Goal: Register for event/course

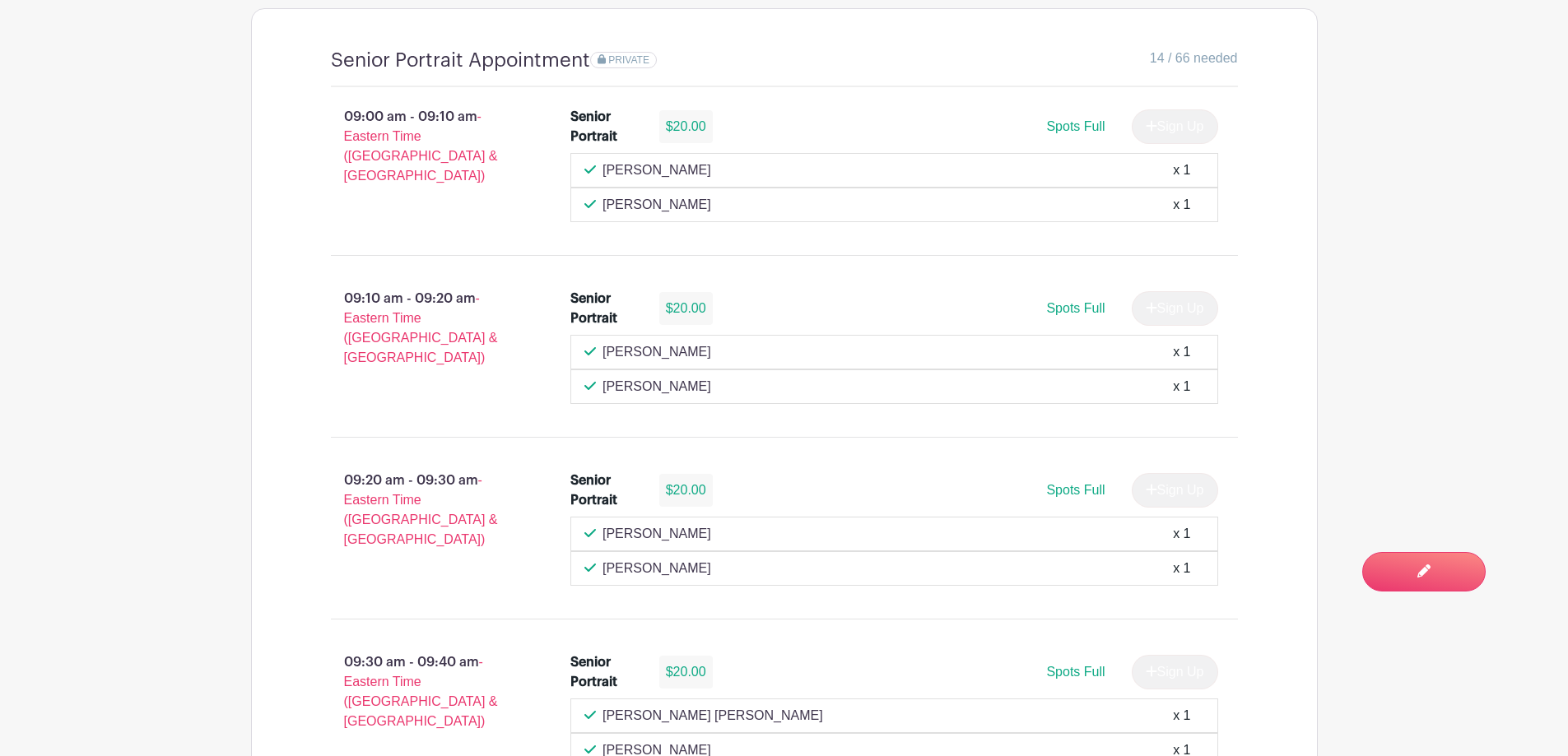
scroll to position [1504, 0]
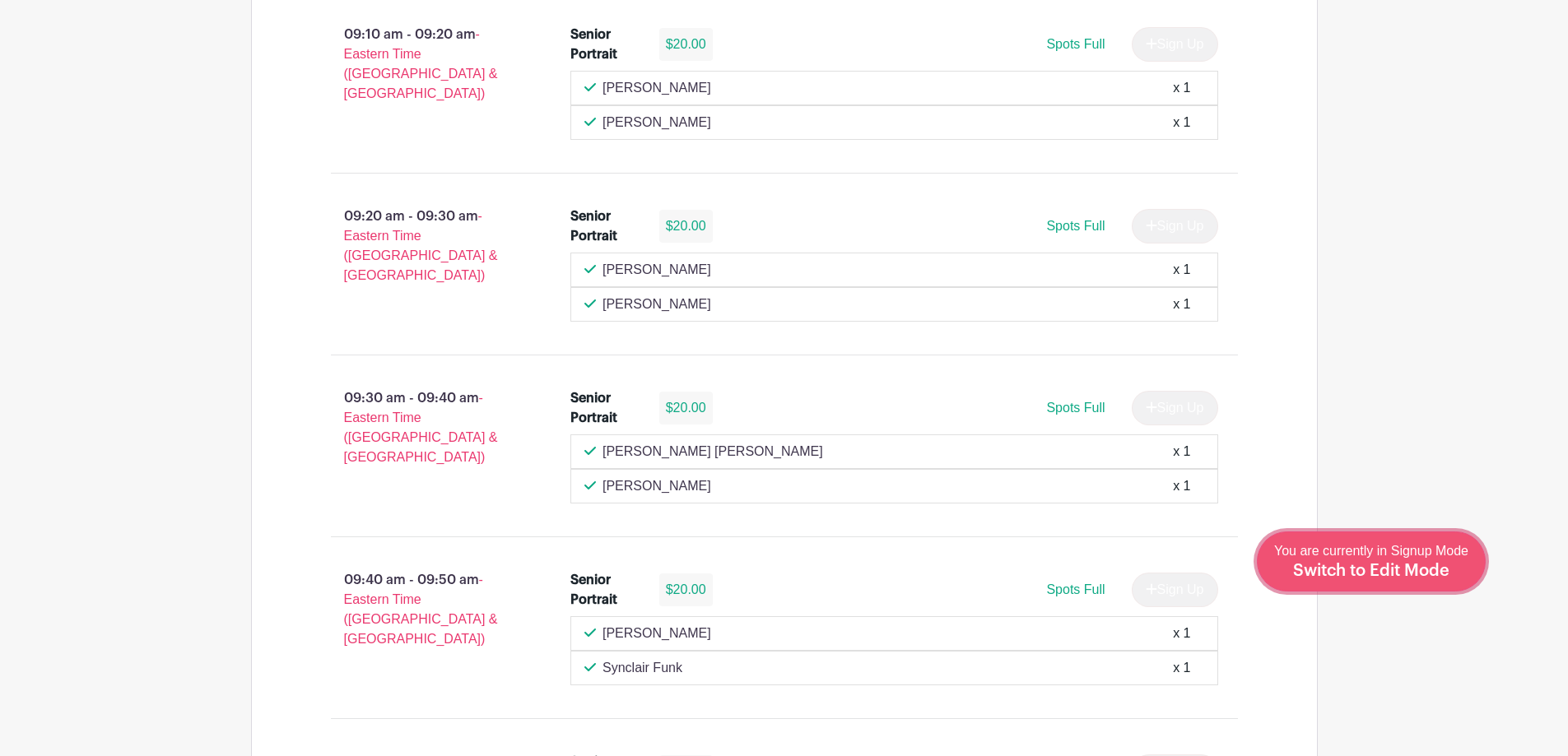
click at [1436, 581] on div "You are currently in Signup Mode Switch to Edit Mode" at bounding box center [1372, 562] width 194 height 41
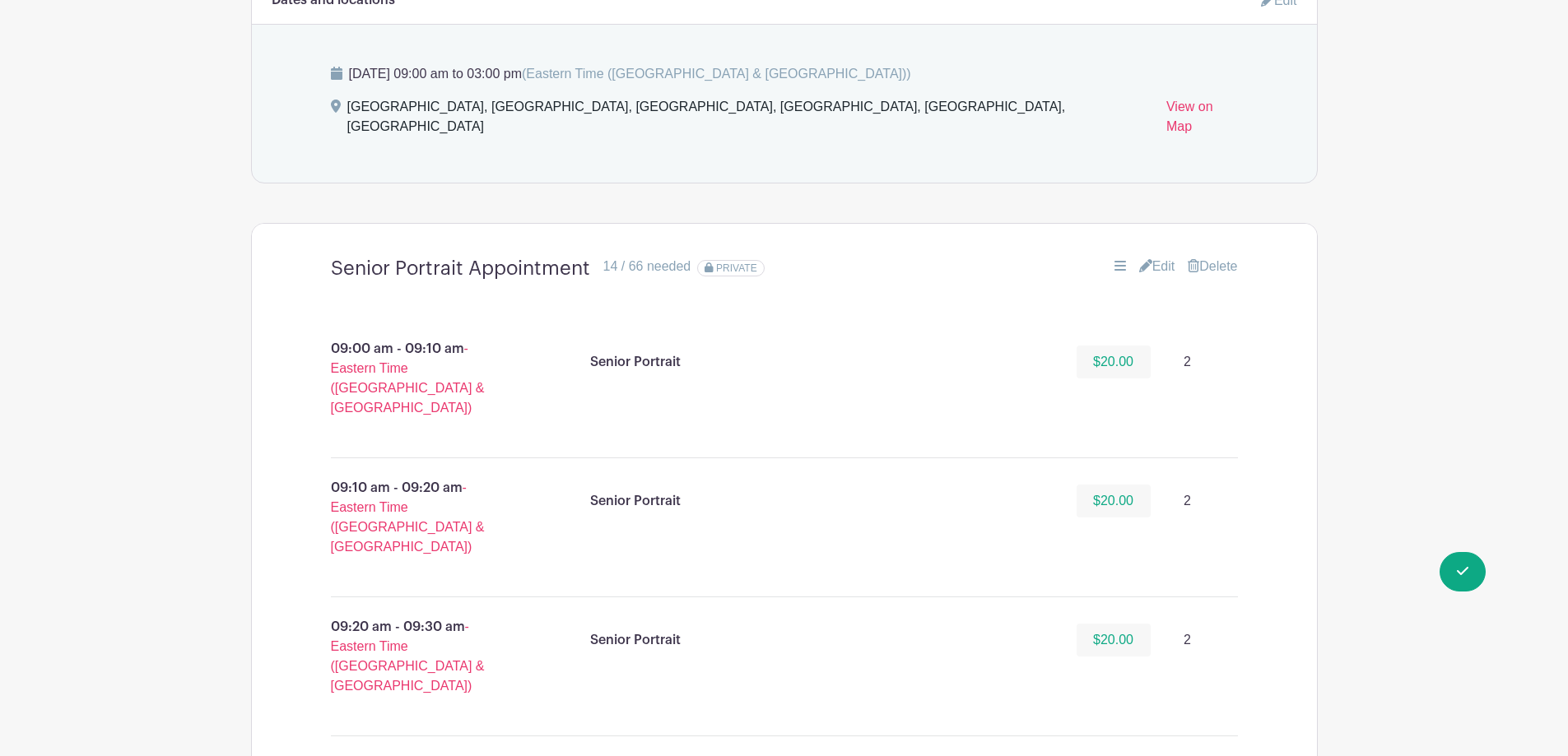
scroll to position [1070, 0]
click at [1155, 256] on link "Edit" at bounding box center [1157, 265] width 36 height 20
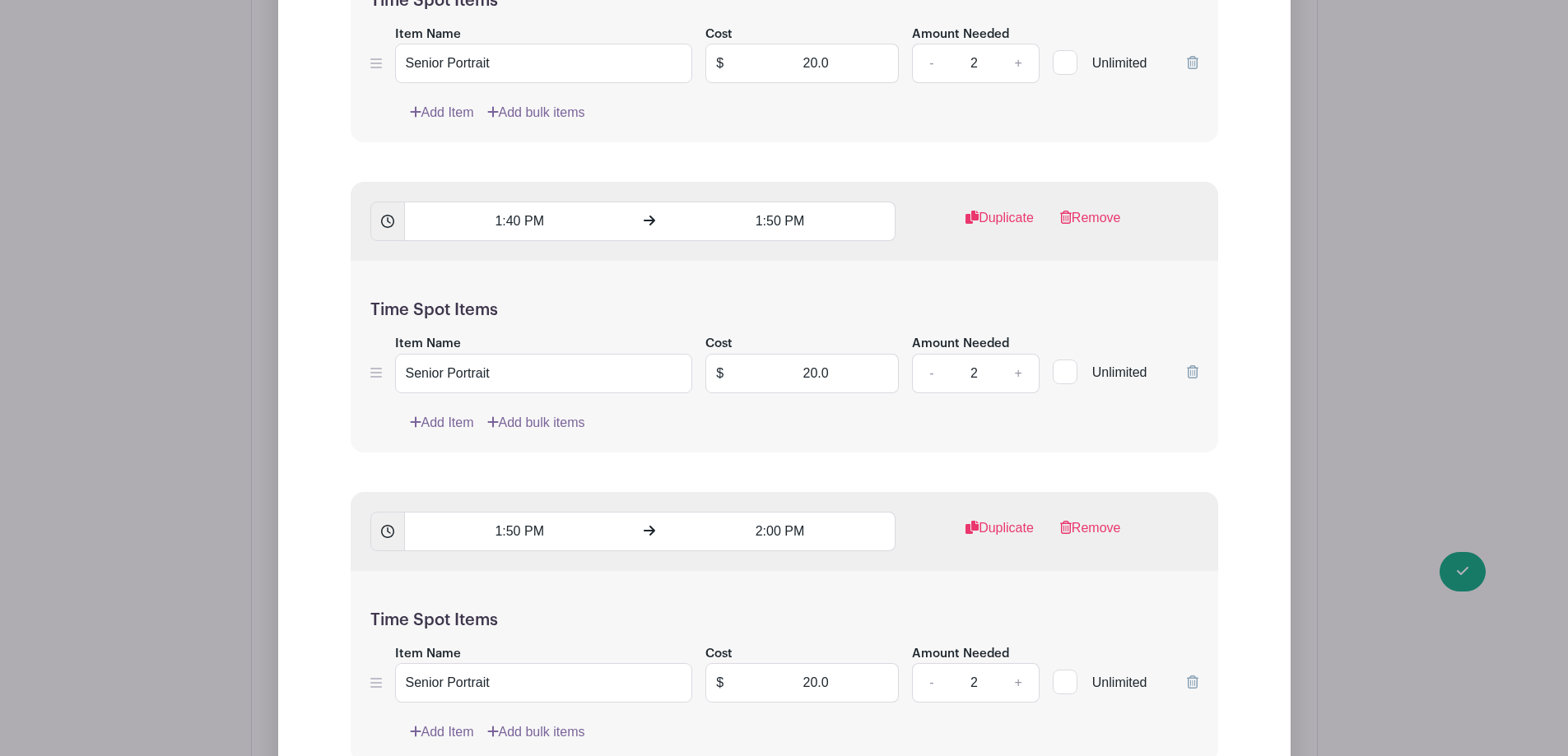
scroll to position [10288, 0]
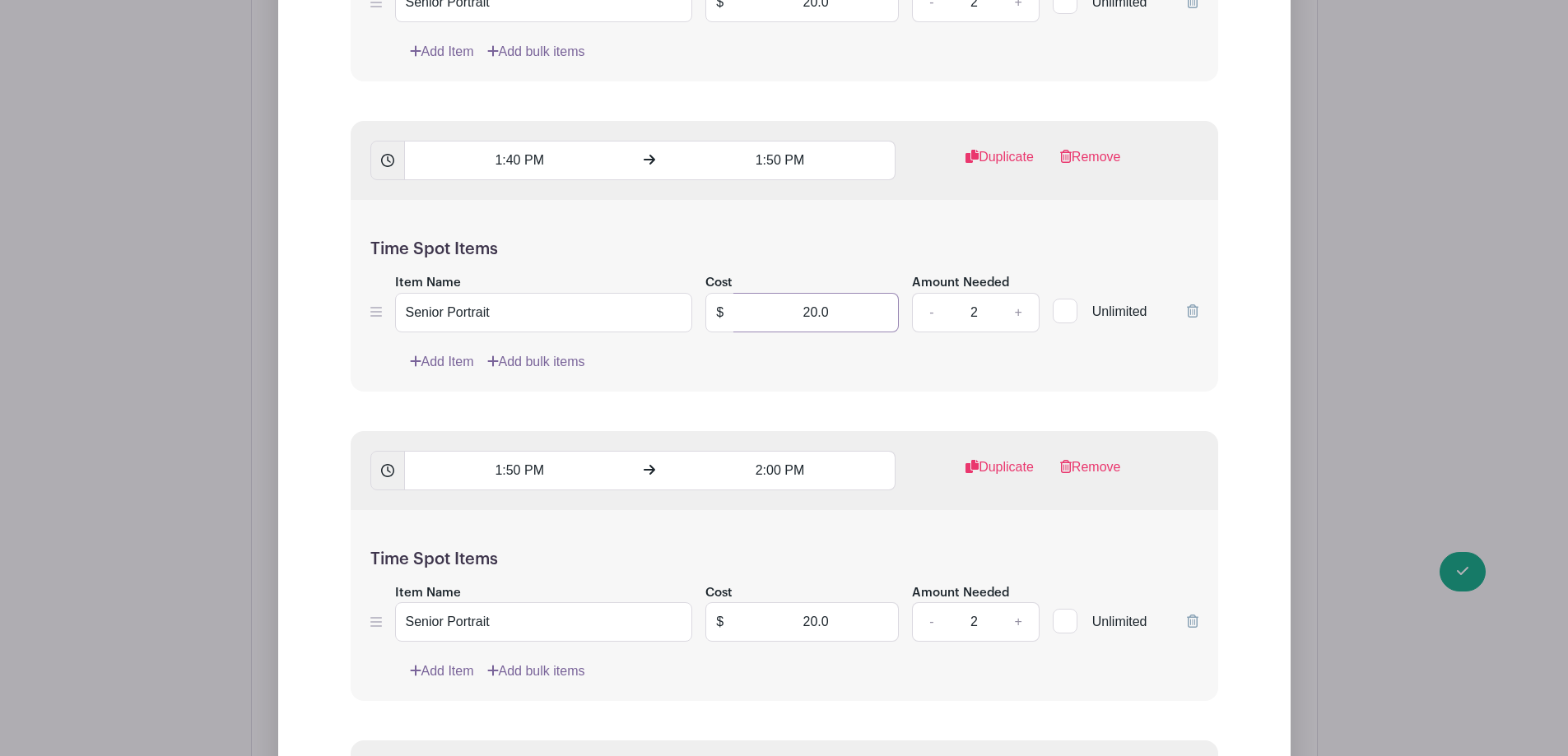
drag, startPoint x: 755, startPoint y: 289, endPoint x: 867, endPoint y: 290, distance: 112.0
click at [867, 293] on input "20.0" at bounding box center [816, 312] width 165 height 40
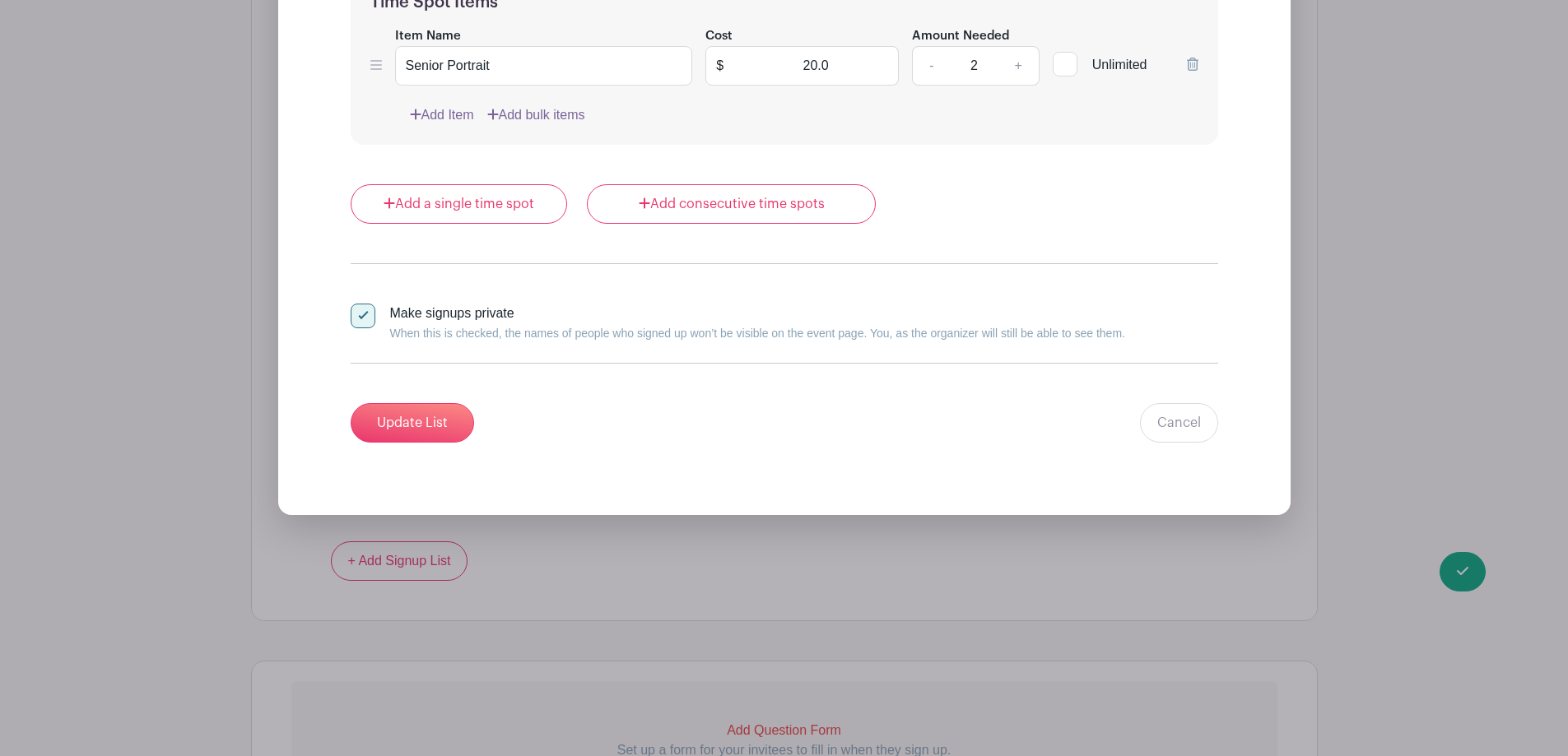
scroll to position [12924, 0]
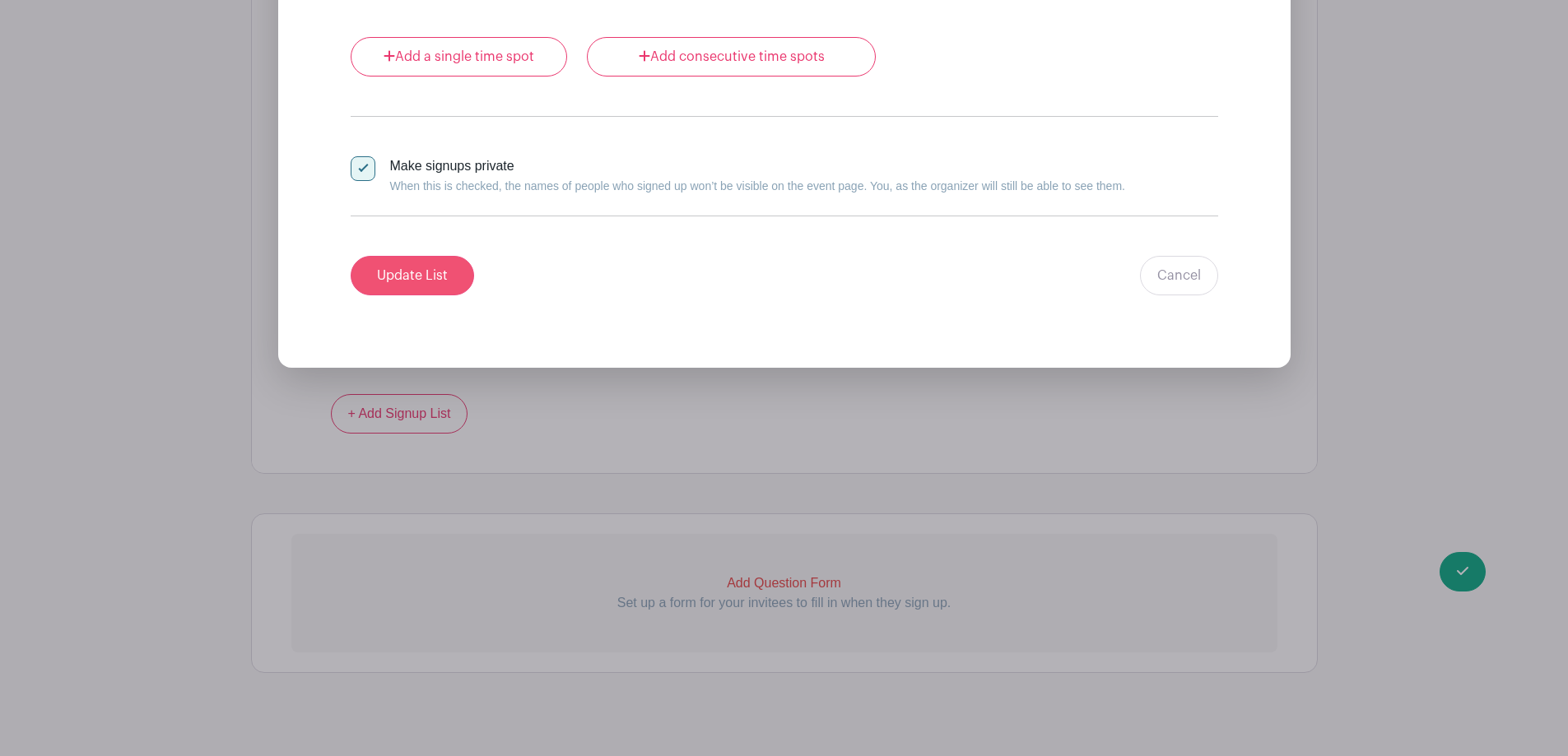
type input "0"
click at [402, 256] on input "Update List" at bounding box center [412, 276] width 124 height 40
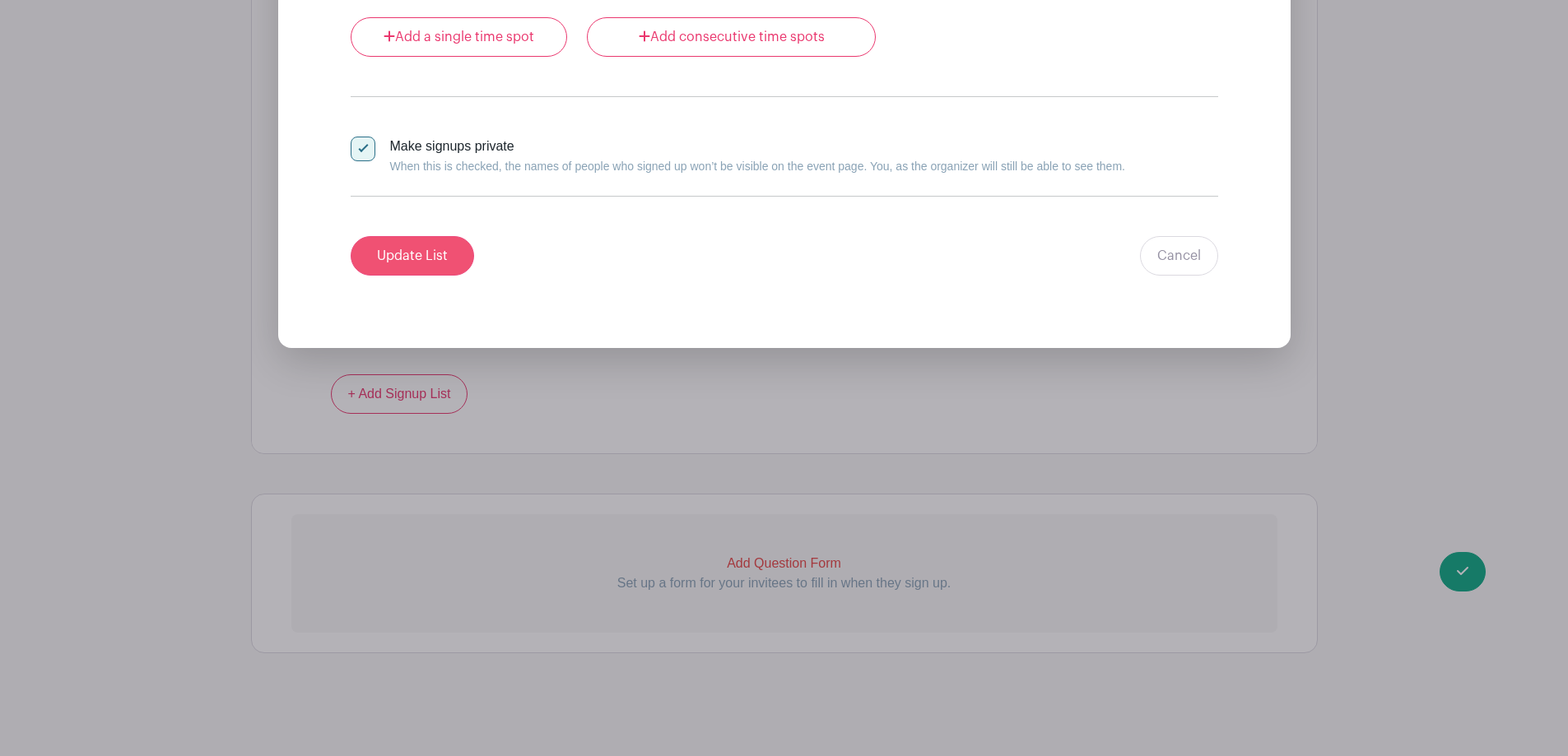
scroll to position [5436, 0]
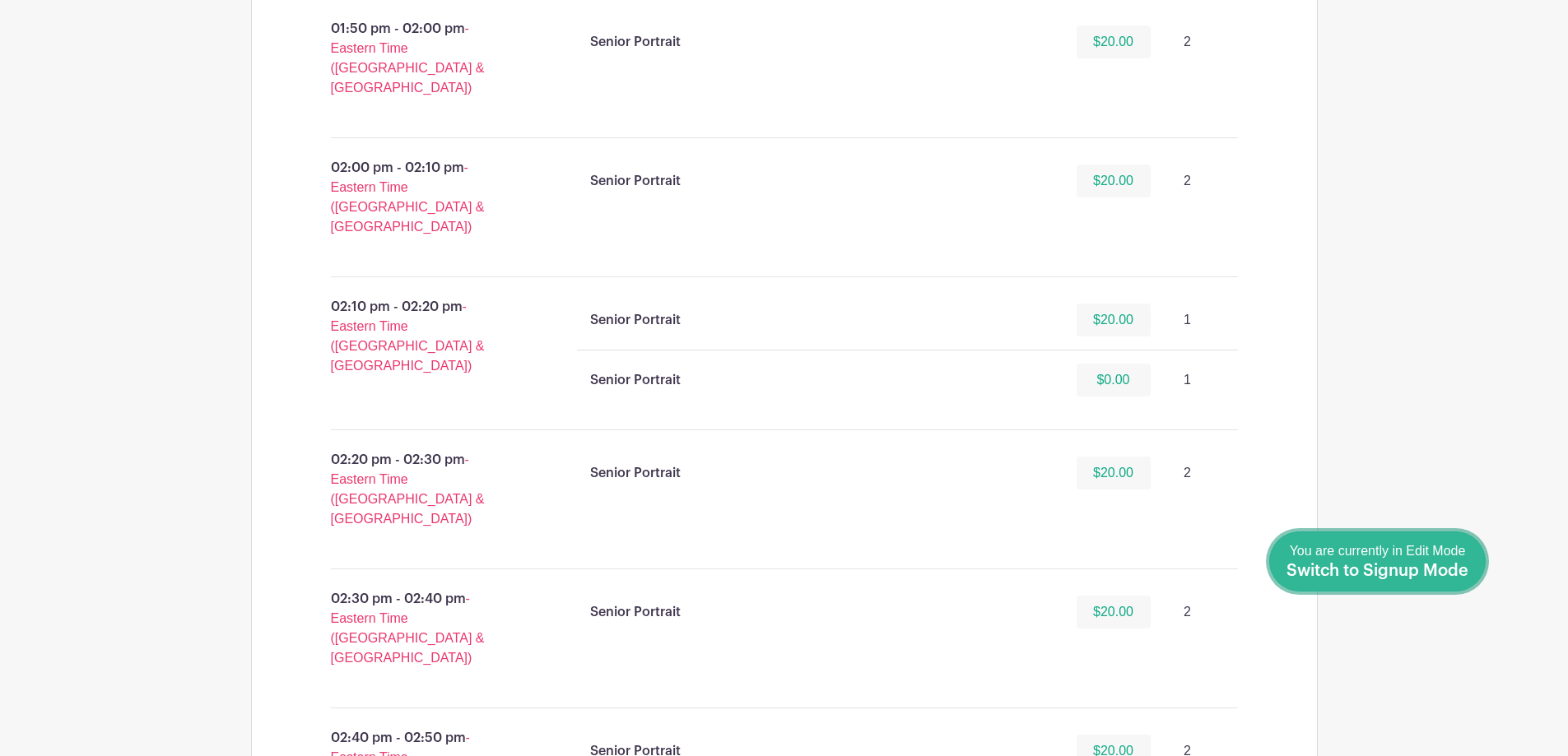
click at [1433, 563] on div "You are currently in Edit Mode Switch to Signup Mode" at bounding box center [1377, 562] width 182 height 41
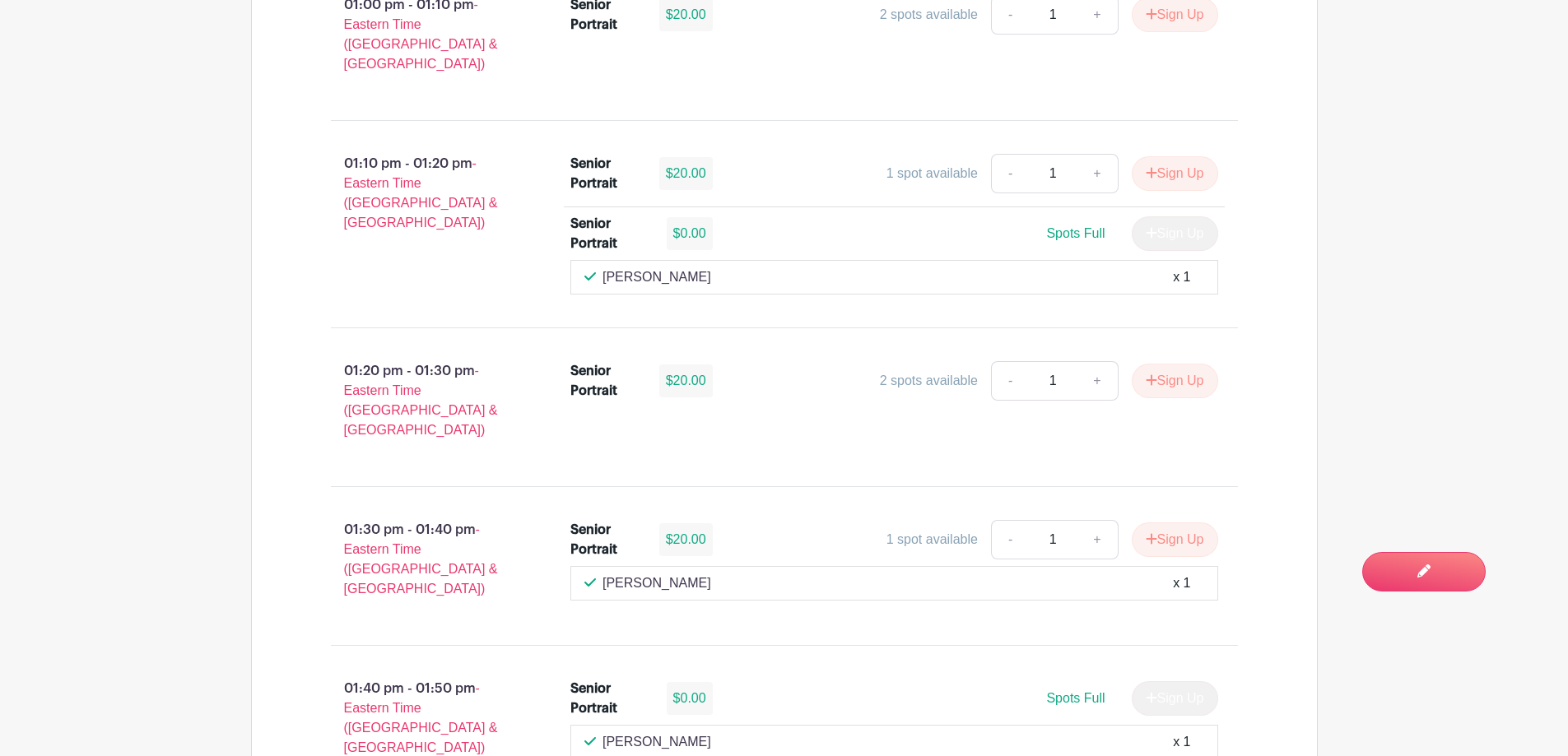
scroll to position [5432, 0]
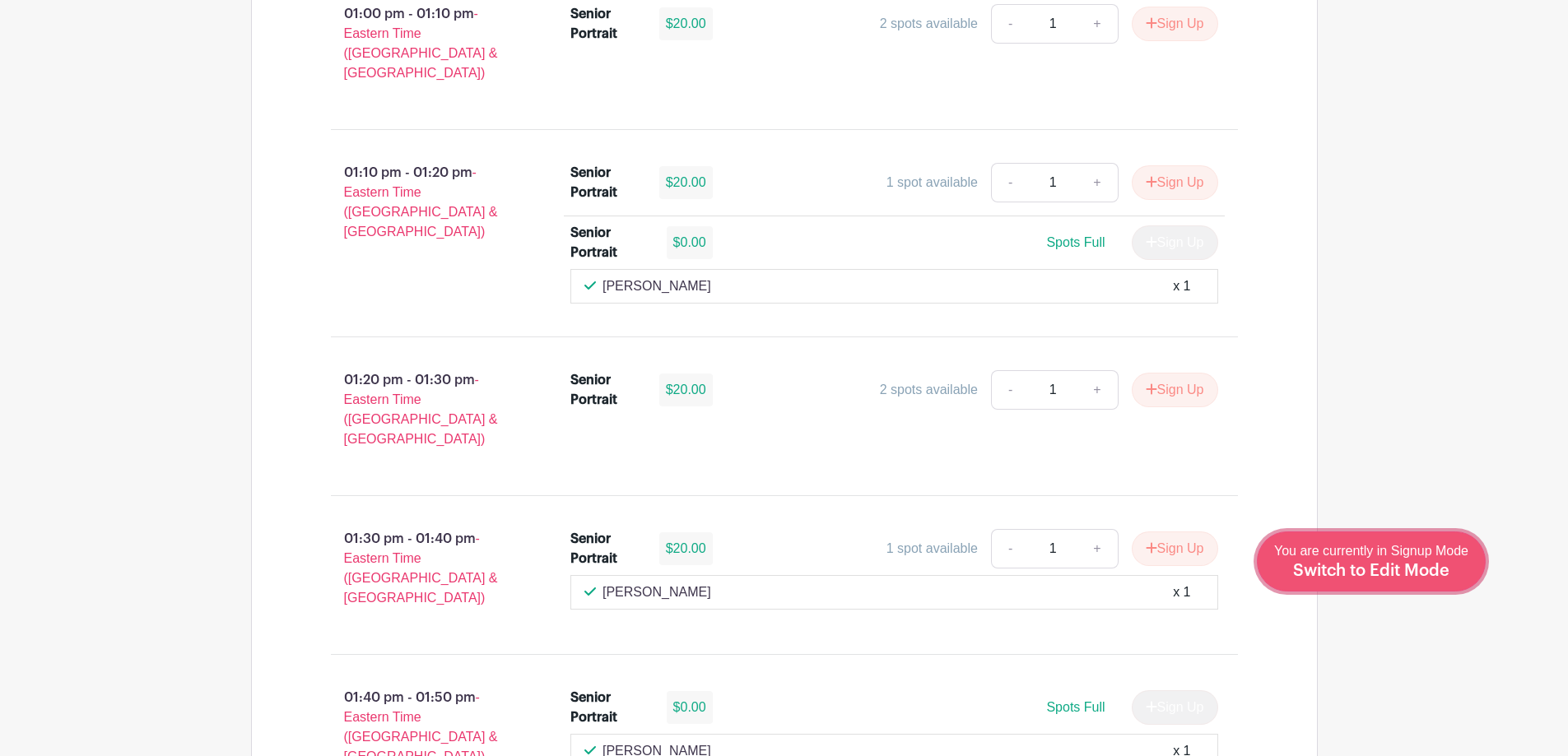
click at [1450, 576] on div "You are currently in Signup Mode Switch to Edit Mode" at bounding box center [1372, 562] width 194 height 41
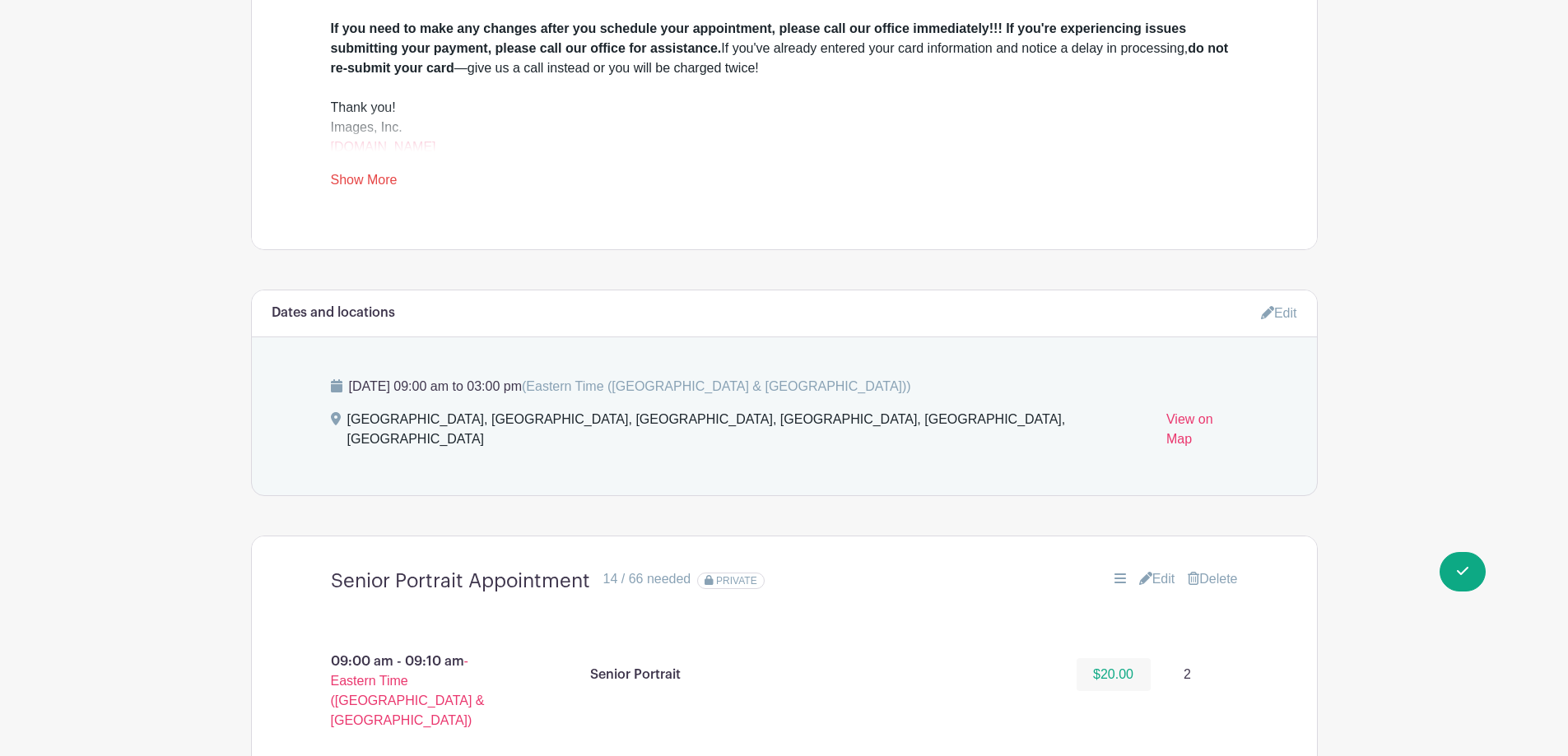
scroll to position [1108, 0]
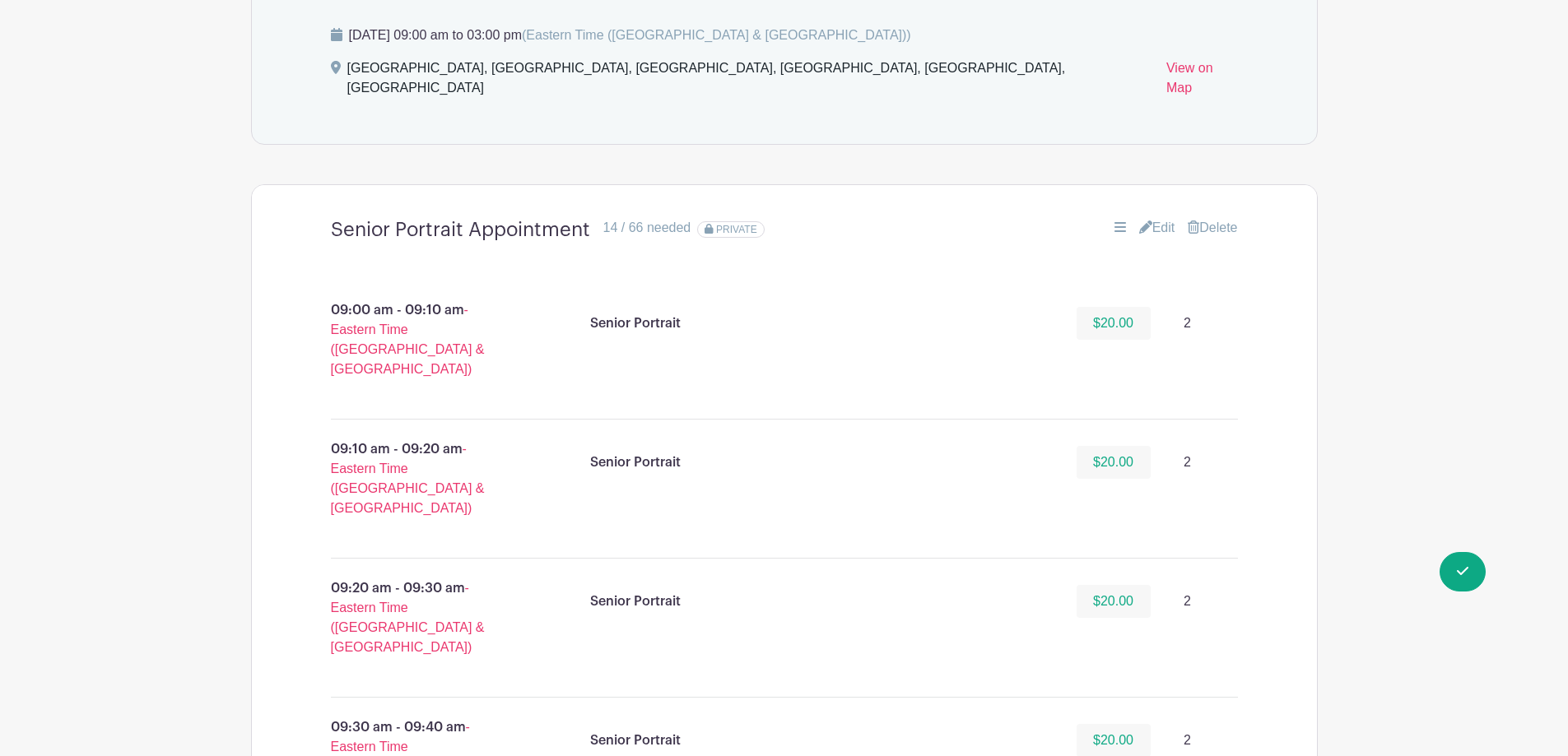
click at [1163, 218] on link "Edit" at bounding box center [1157, 227] width 36 height 20
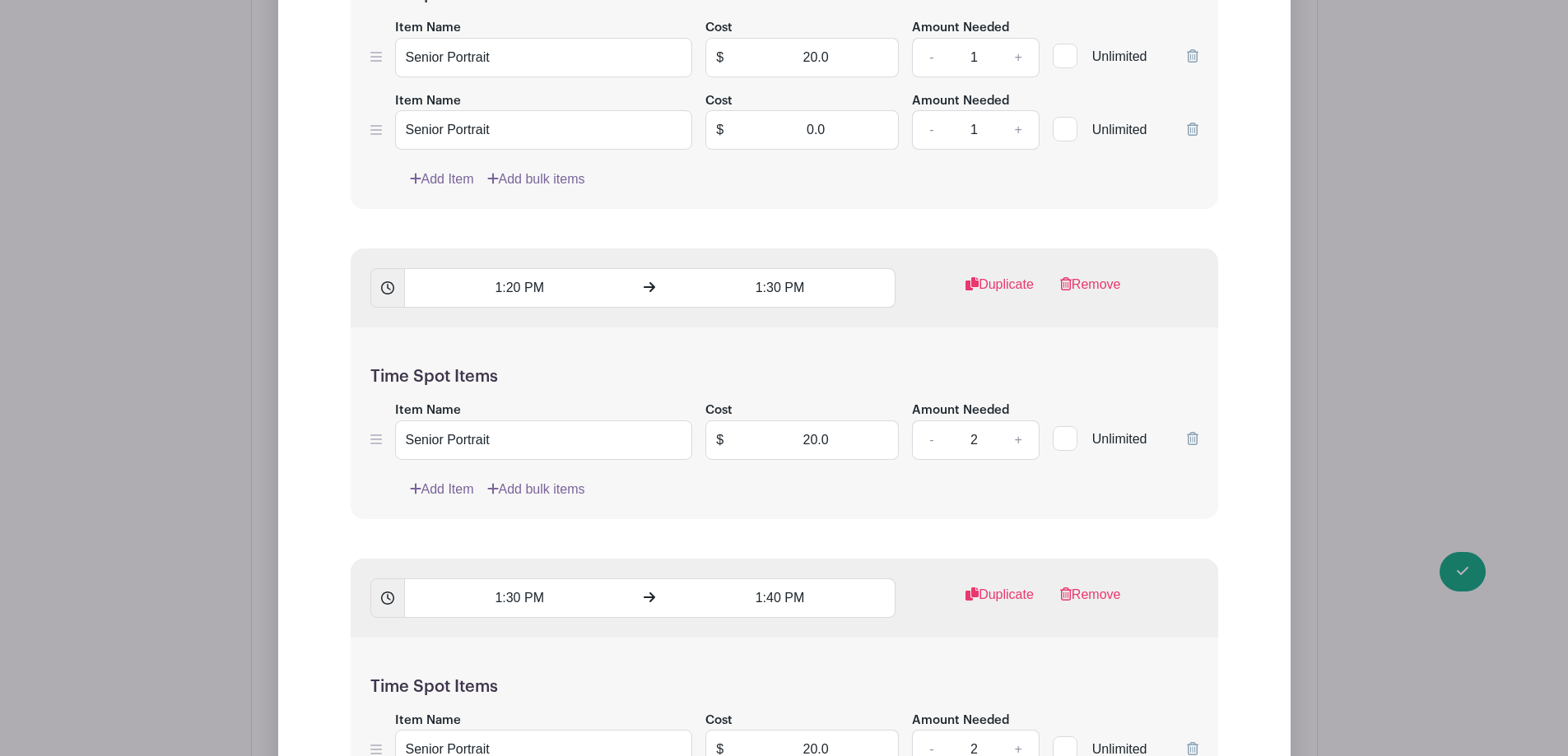
scroll to position [9584, 0]
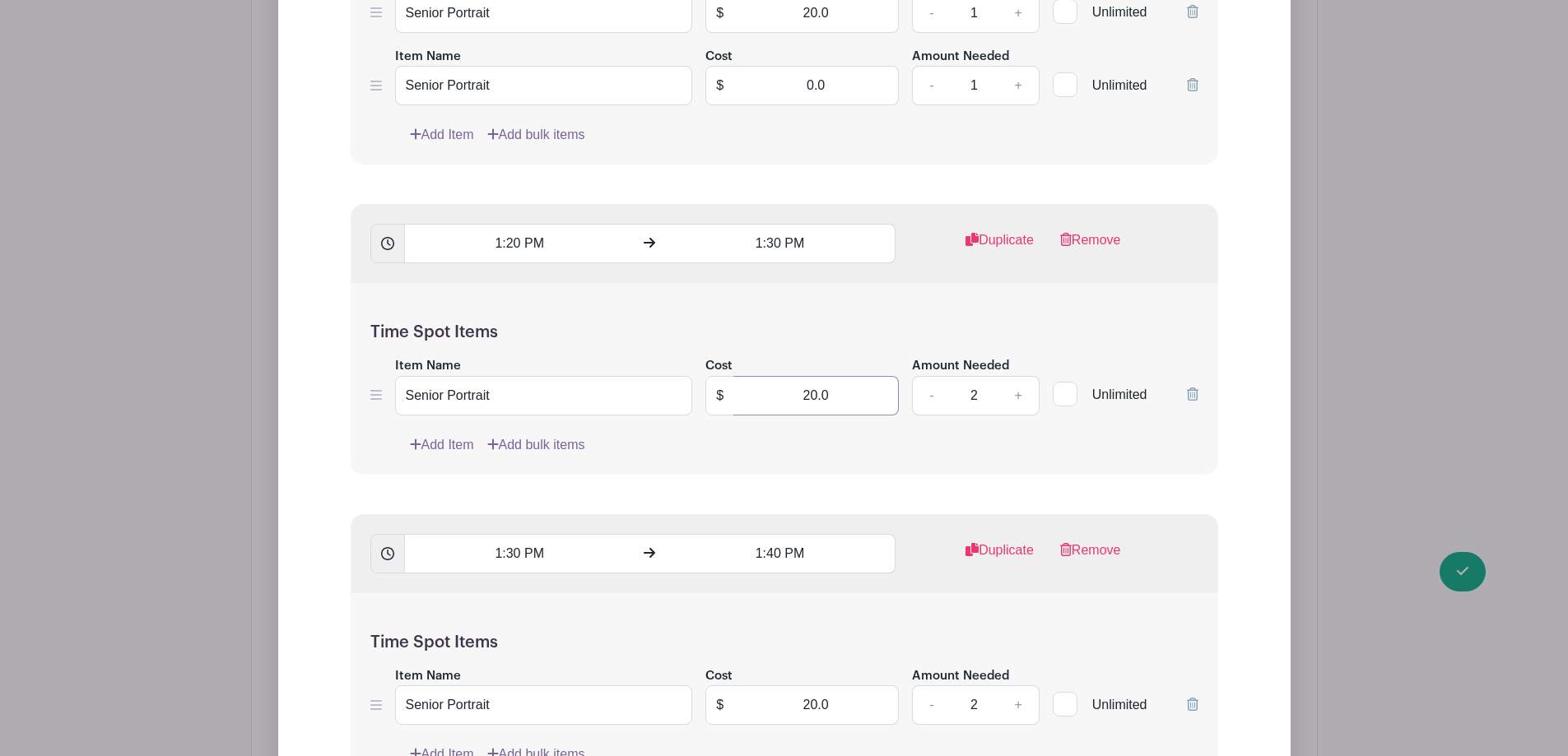
drag, startPoint x: 783, startPoint y: 375, endPoint x: 865, endPoint y: 360, distance: 83.4
click at [865, 376] on input "20.0" at bounding box center [816, 395] width 165 height 40
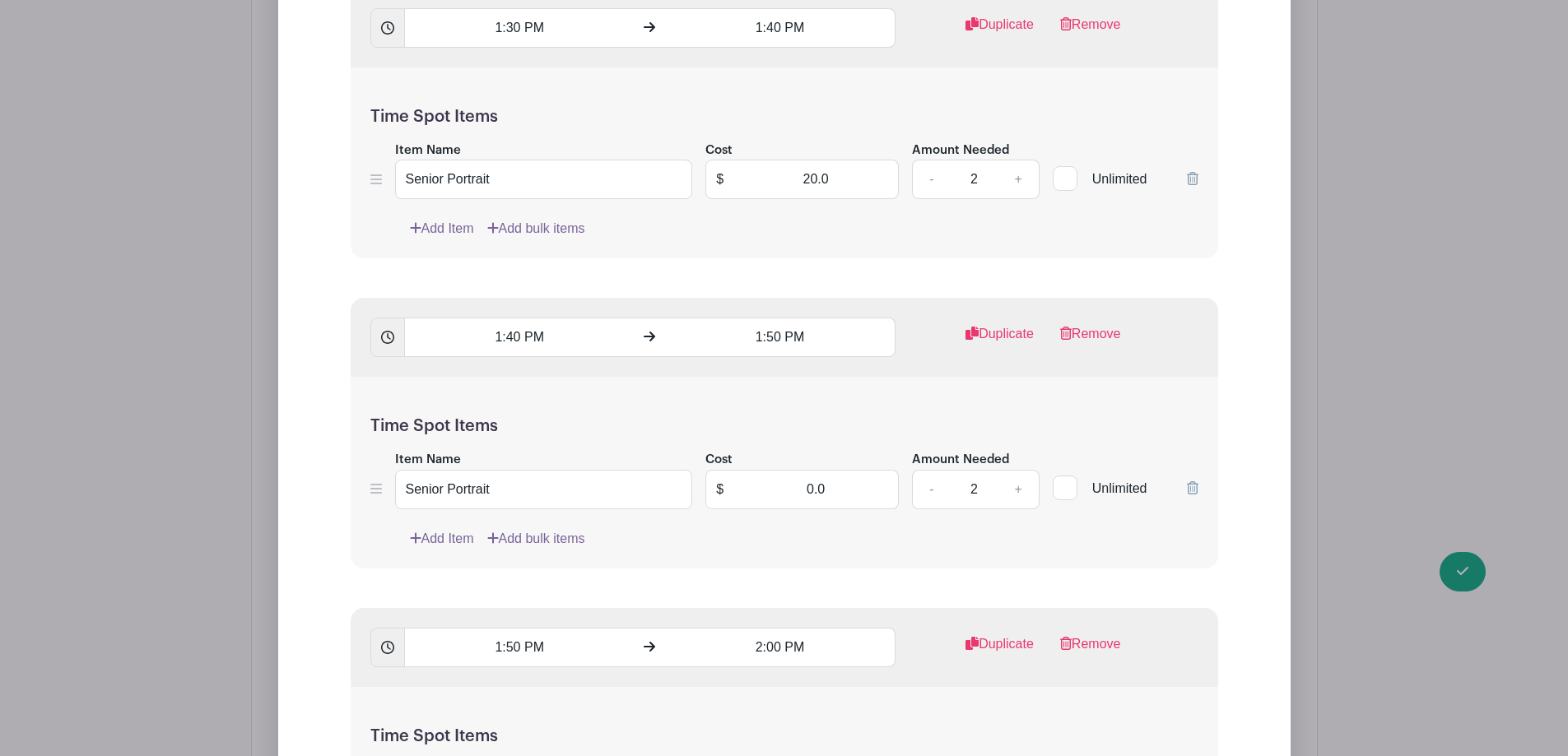
scroll to position [10160, 0]
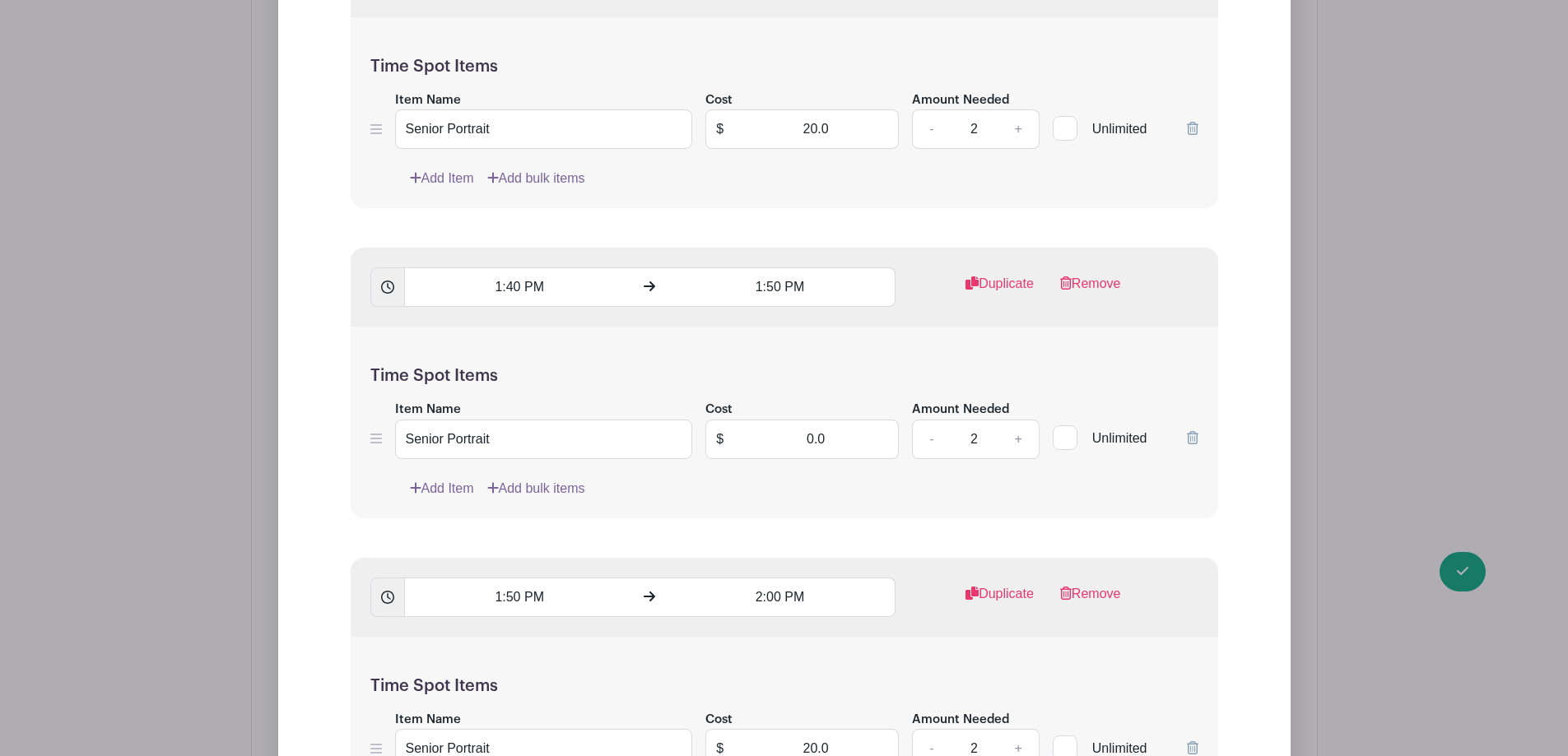
type input "0"
drag, startPoint x: 782, startPoint y: 421, endPoint x: 930, endPoint y: 424, distance: 148.0
click at [930, 424] on div "Item Name Senior Portrait Cost $ 0.0 Amount Needed - 2 + Unlimited" at bounding box center [784, 429] width 828 height 60
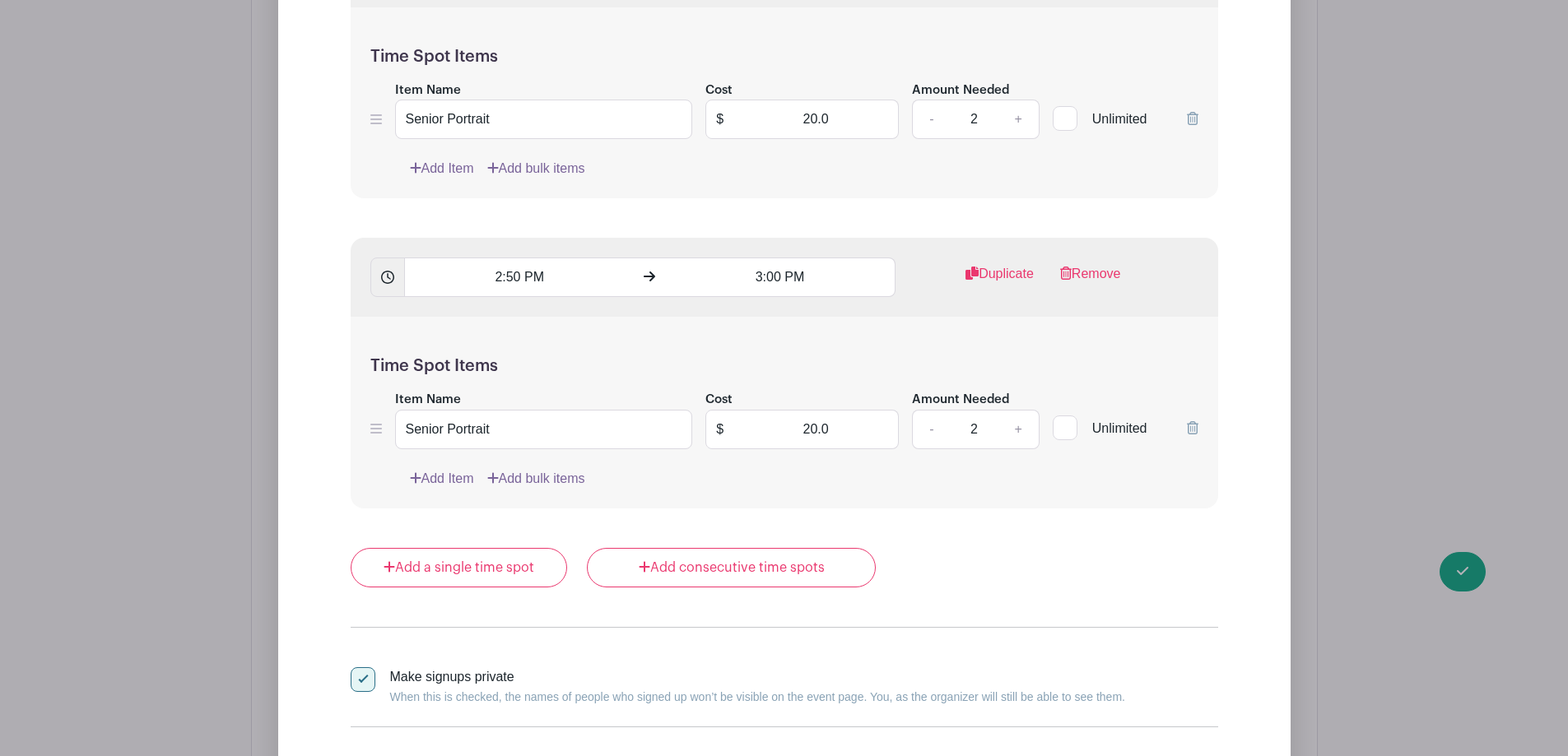
scroll to position [12711, 0]
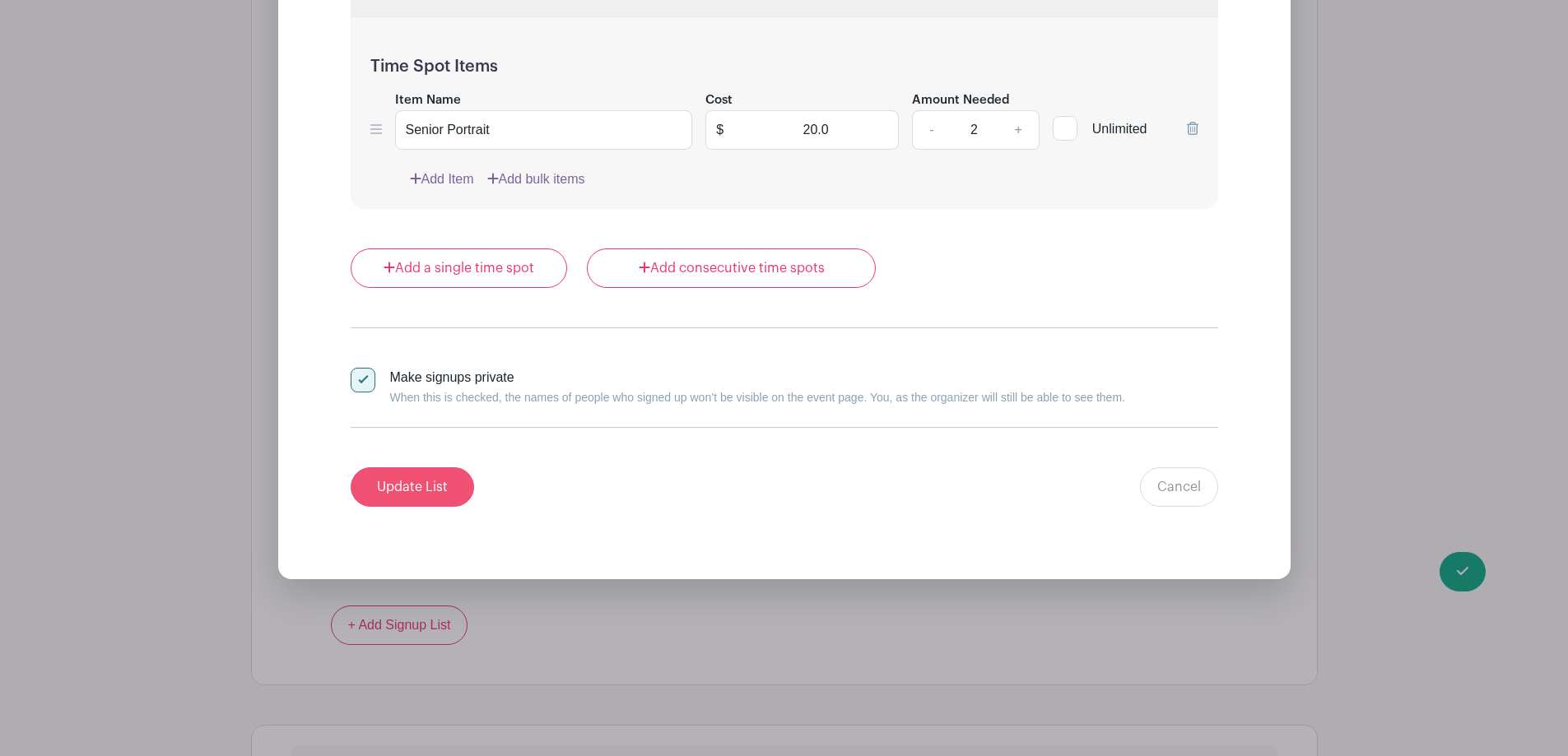
type input "20"
click at [451, 467] on input "Update List" at bounding box center [412, 487] width 124 height 40
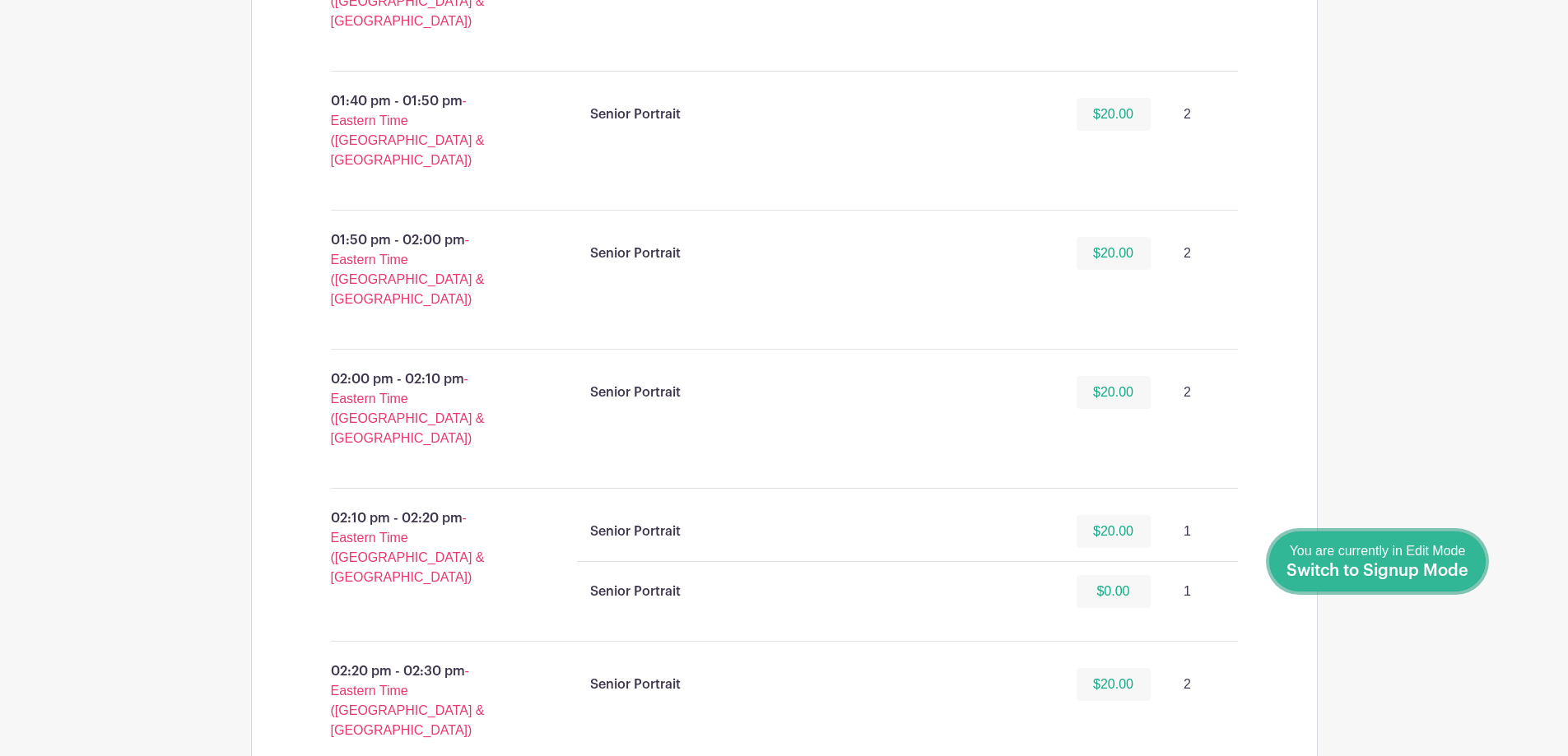
click at [1443, 567] on span "Switch to Signup Mode" at bounding box center [1377, 570] width 182 height 16
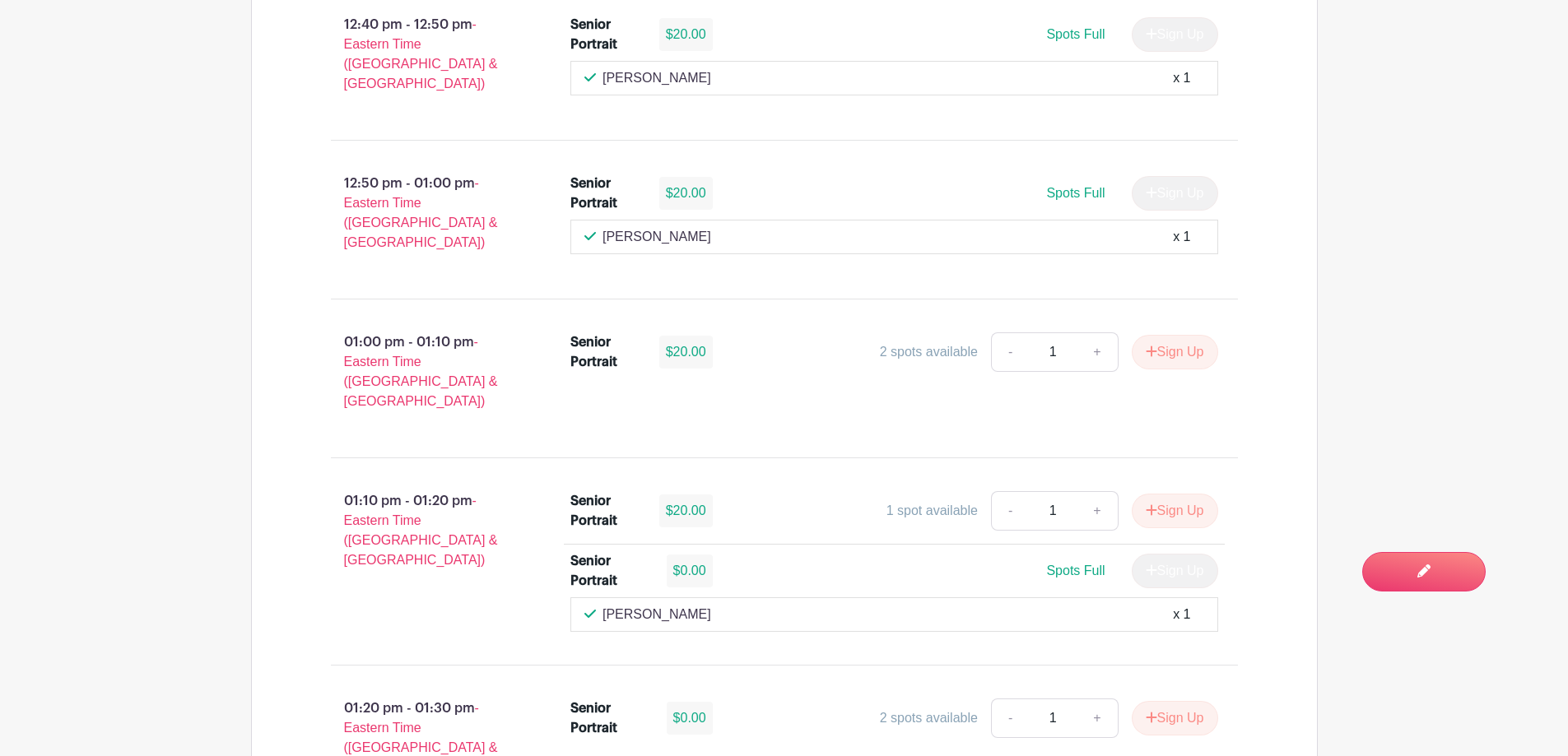
scroll to position [5267, 0]
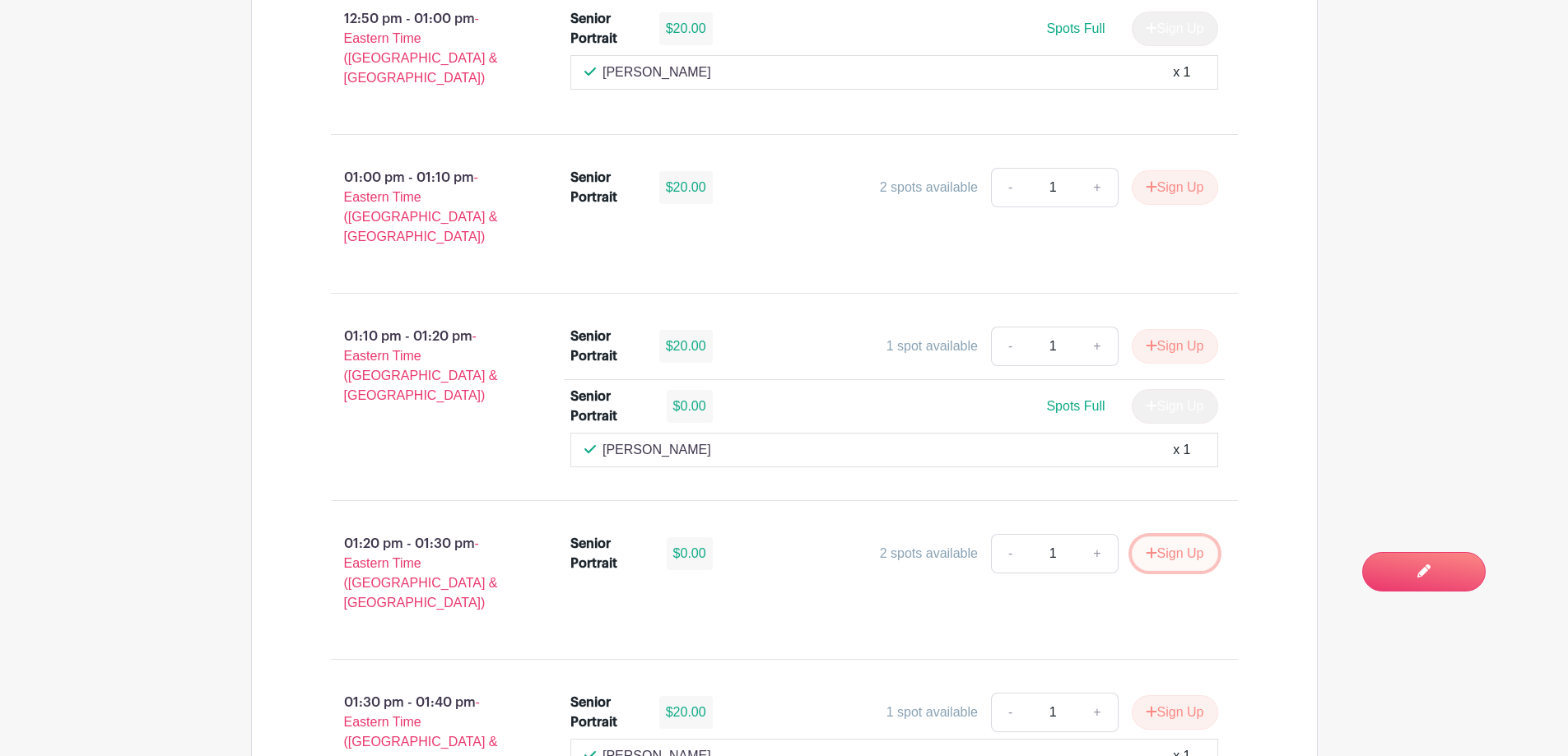
click at [1194, 537] on button "Sign Up" at bounding box center [1175, 554] width 87 height 35
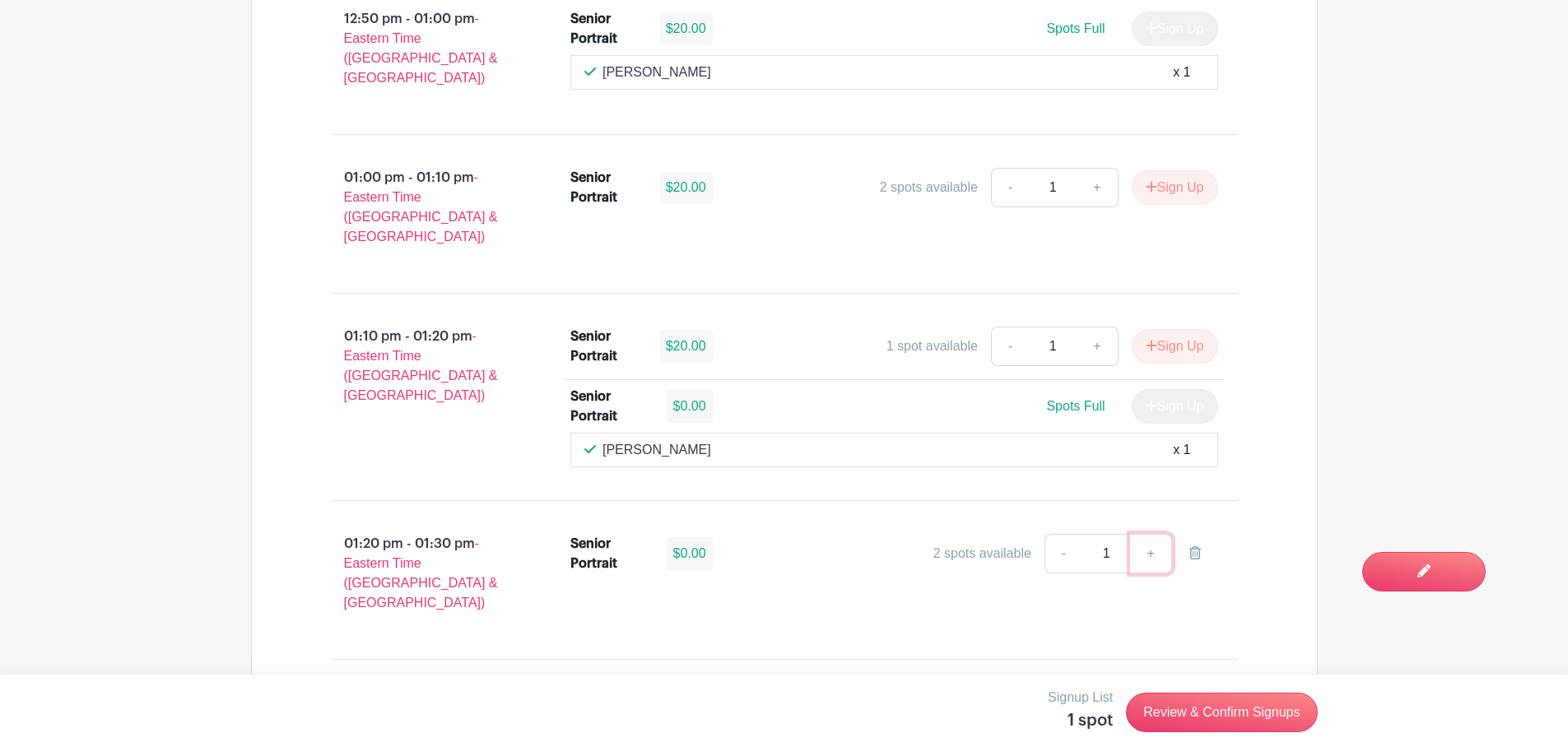
click at [1154, 534] on link "+" at bounding box center [1151, 554] width 42 height 40
type input "2"
click at [1224, 720] on link "Review & Confirm Signups" at bounding box center [1222, 713] width 191 height 40
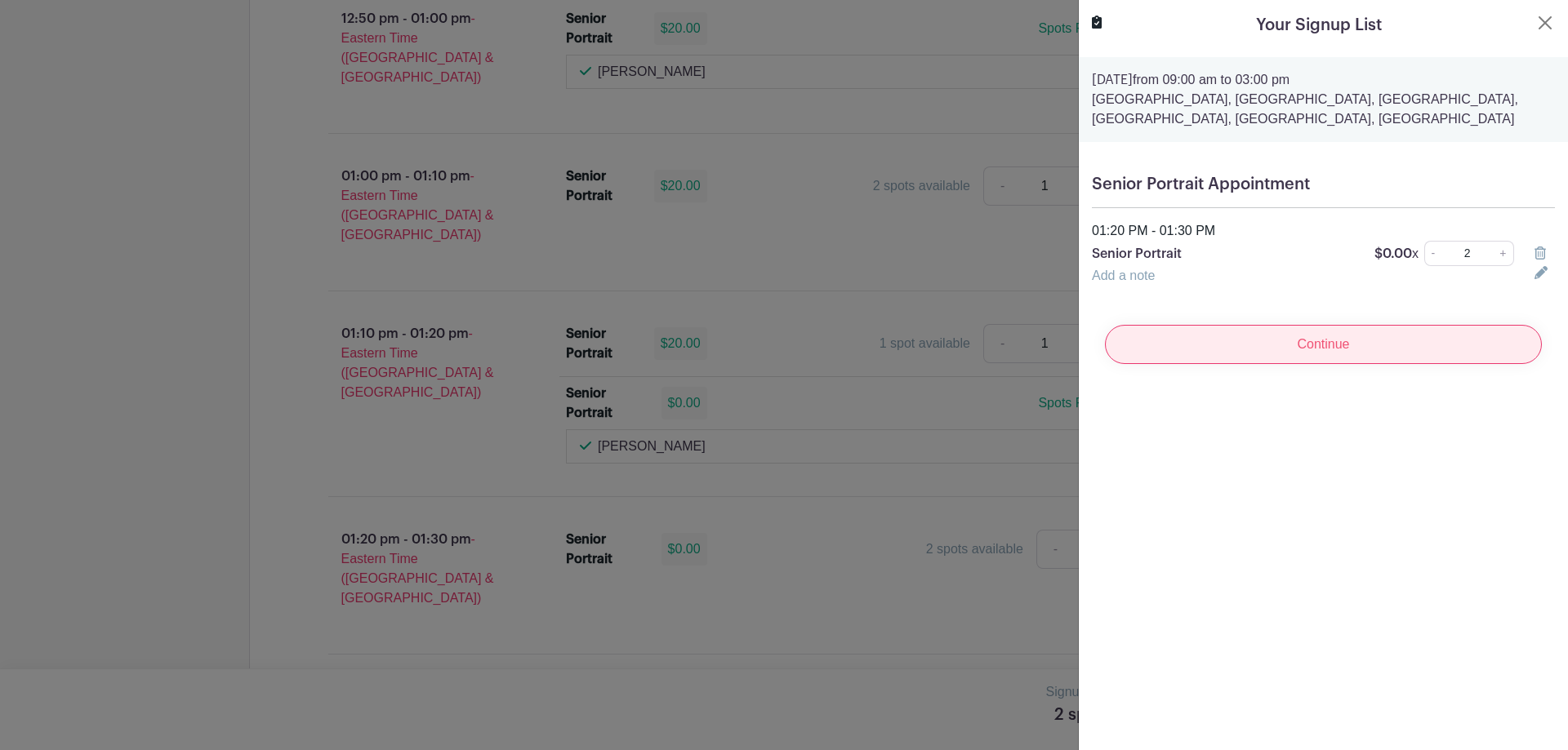
click at [1370, 363] on input "Continue" at bounding box center [1324, 345] width 437 height 39
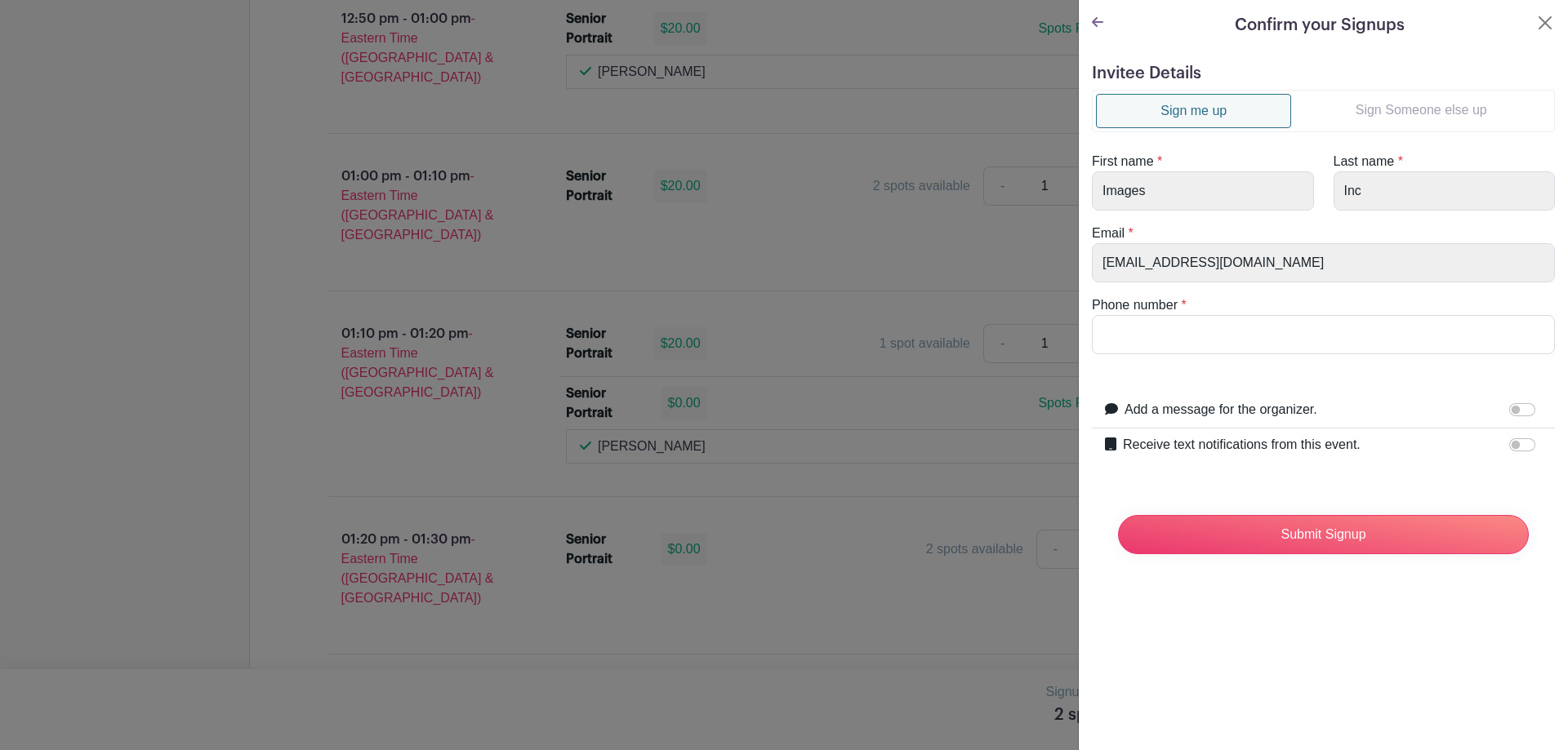
click at [1383, 118] on link "Sign Someone else up" at bounding box center [1421, 110] width 259 height 33
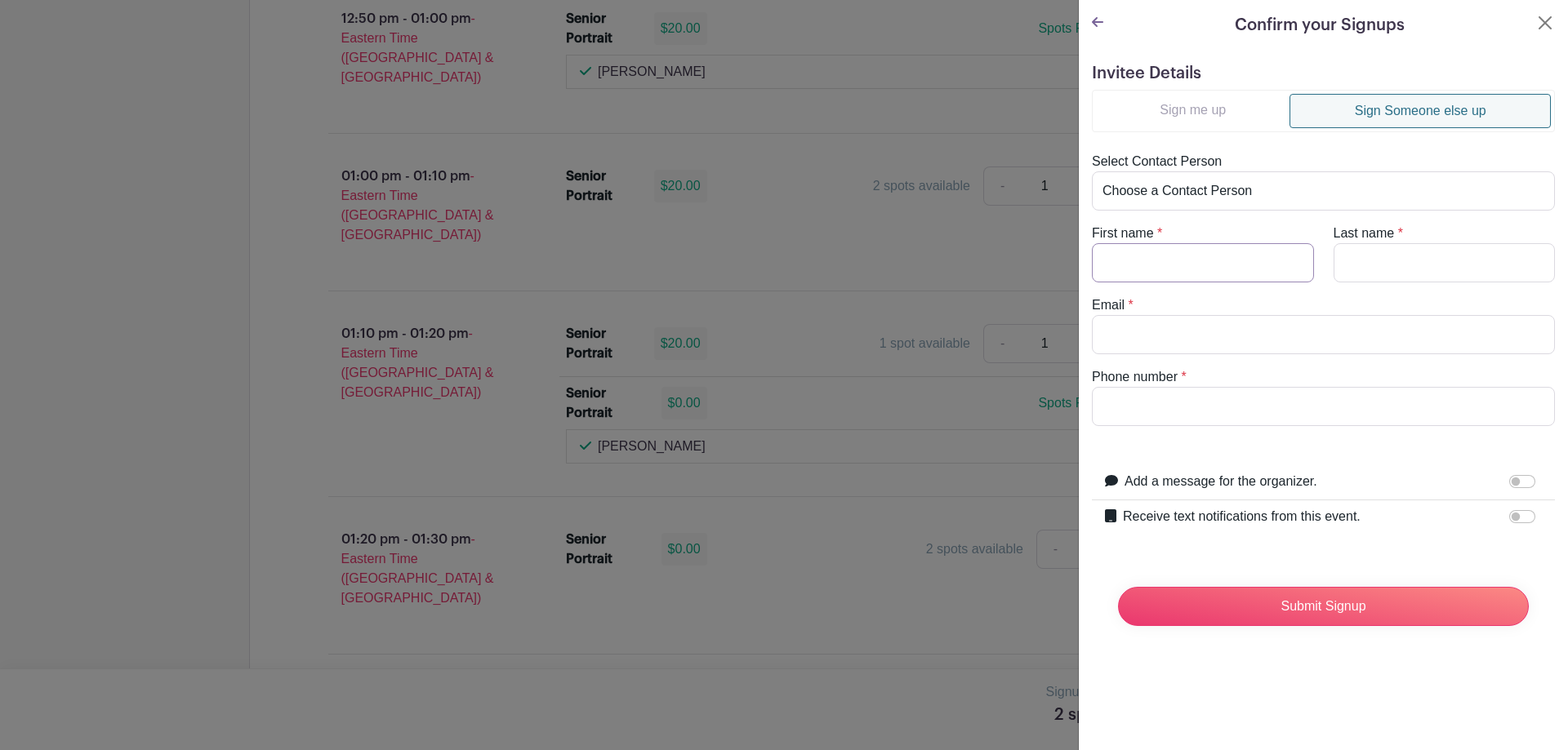
click at [1223, 258] on input "First name" at bounding box center [1203, 263] width 222 height 39
type input "Jazlyn"
type input "[PERSON_NAME]"
paste input "[EMAIL_ADDRESS][DOMAIN_NAME]"
type input "[EMAIL_ADDRESS][DOMAIN_NAME]"
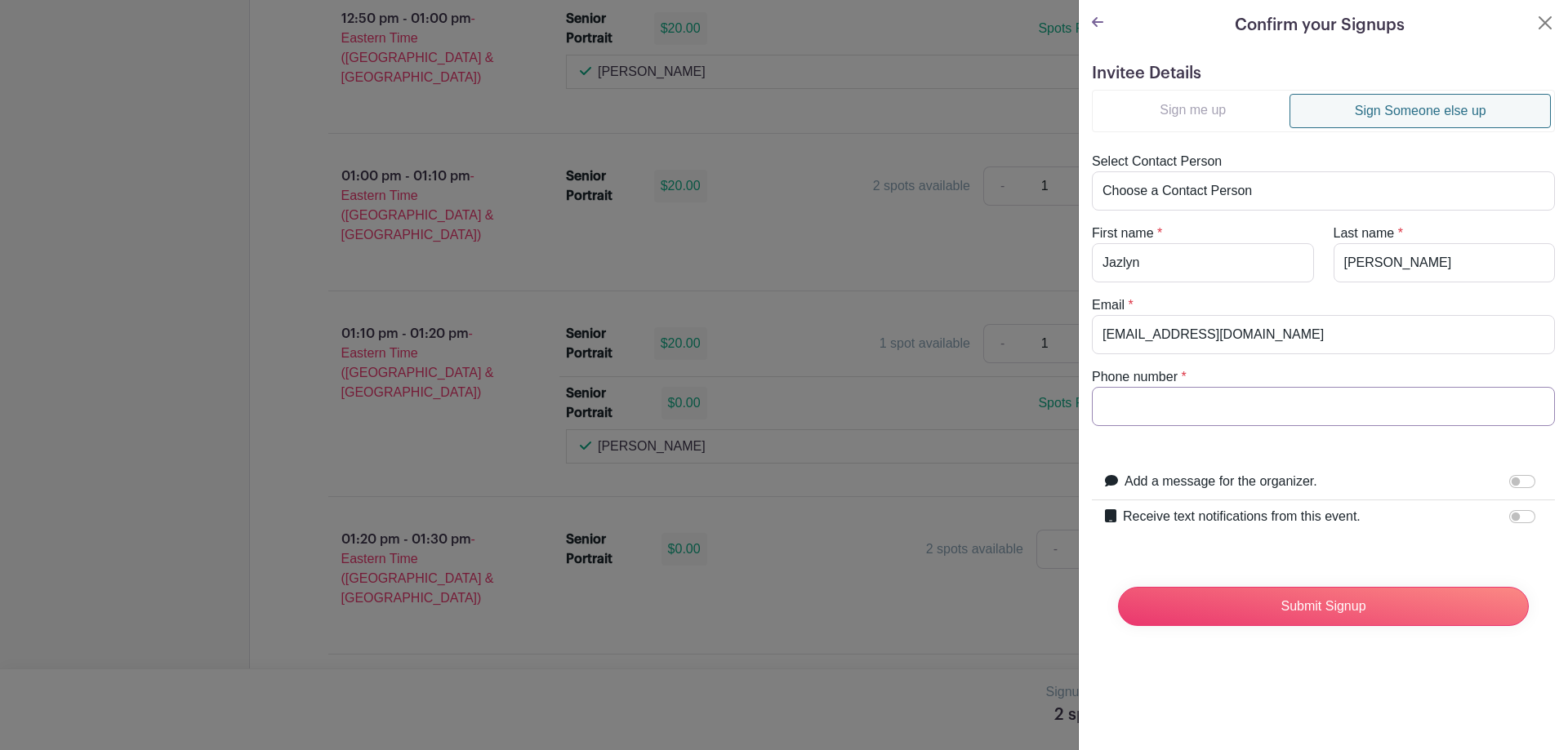
click at [1250, 411] on input "Phone number" at bounding box center [1324, 406] width 463 height 39
paste input "8647299263"
type input "8647299263"
click at [1293, 603] on input "Submit Signup" at bounding box center [1324, 607] width 411 height 39
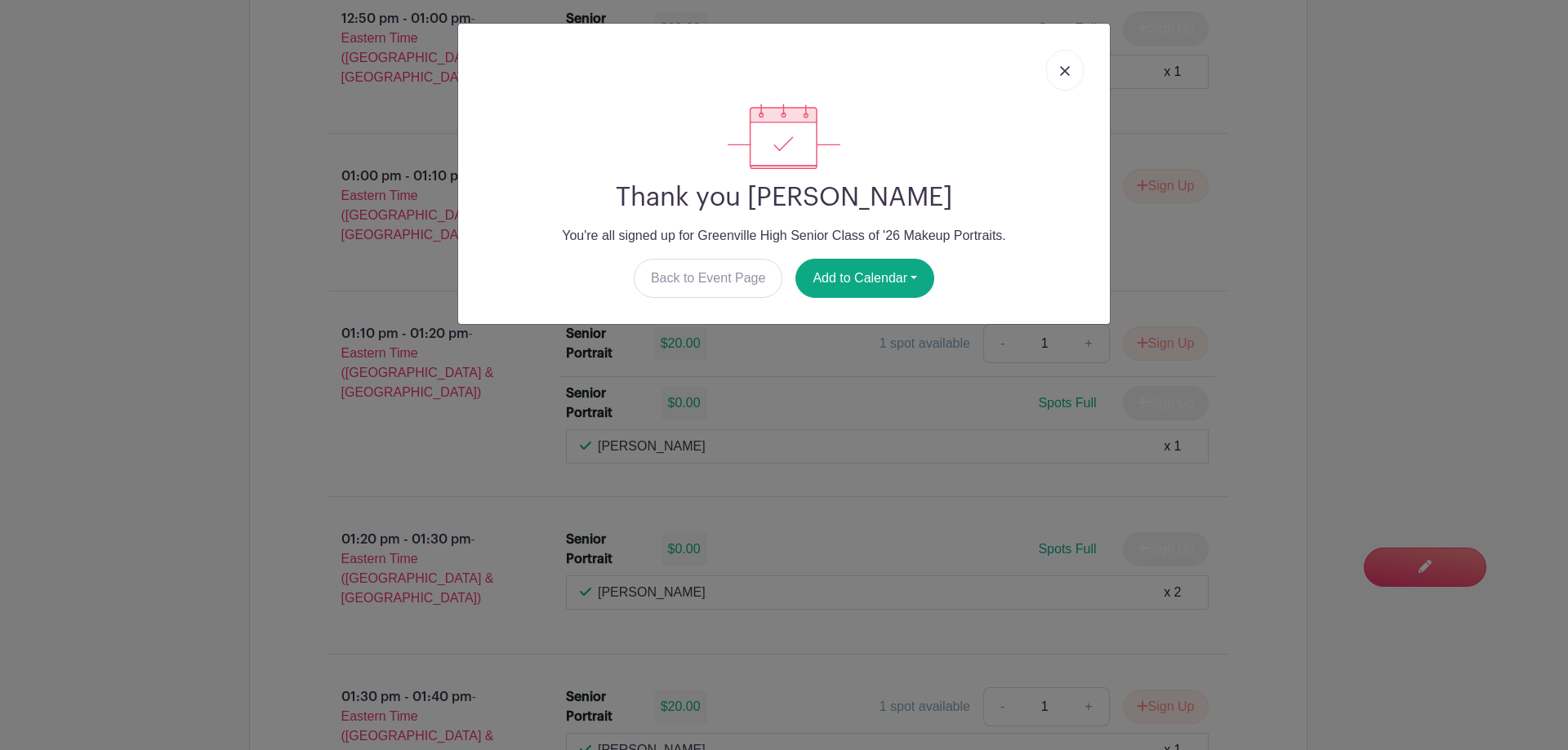
click at [1069, 86] on link at bounding box center [1065, 70] width 37 height 41
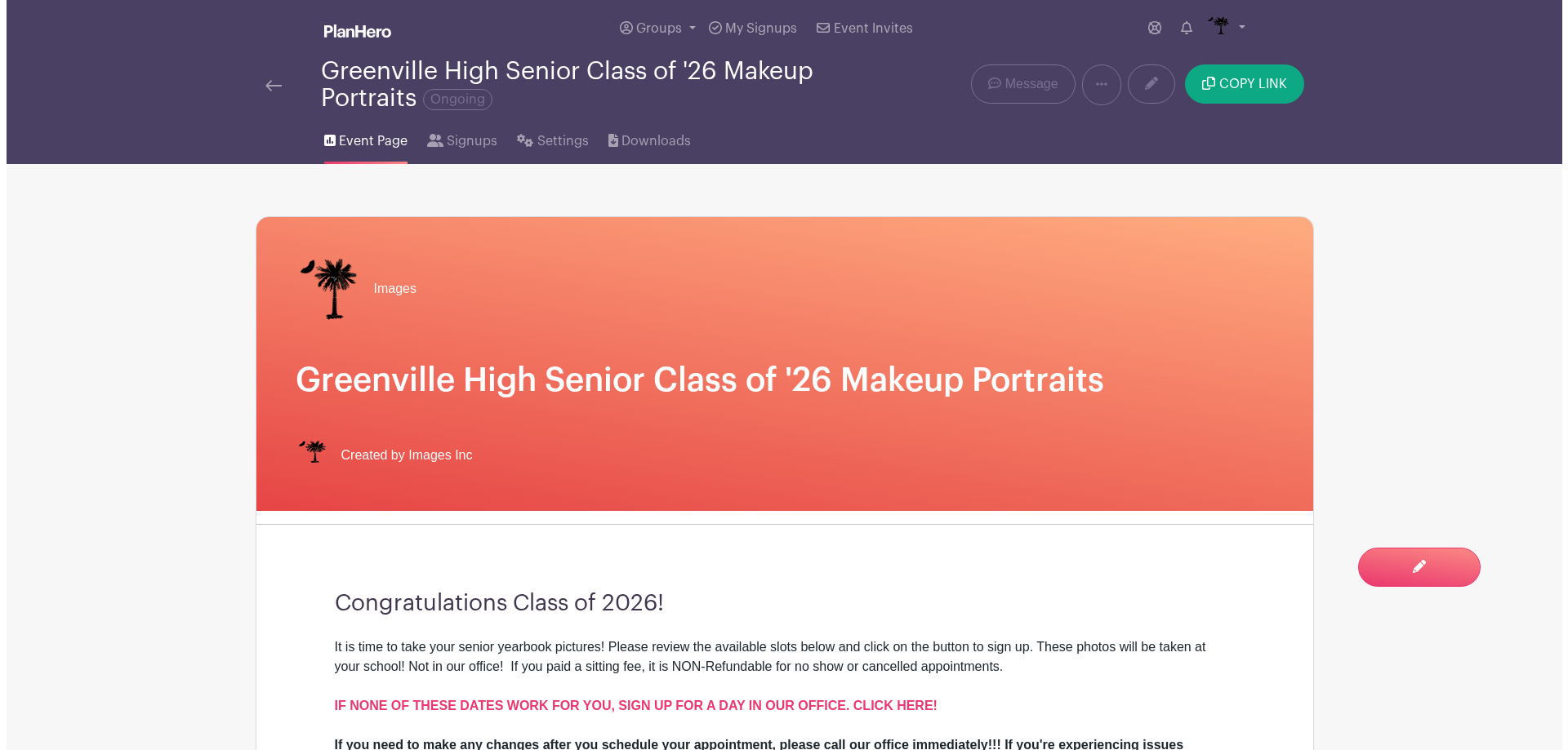
scroll to position [0, 0]
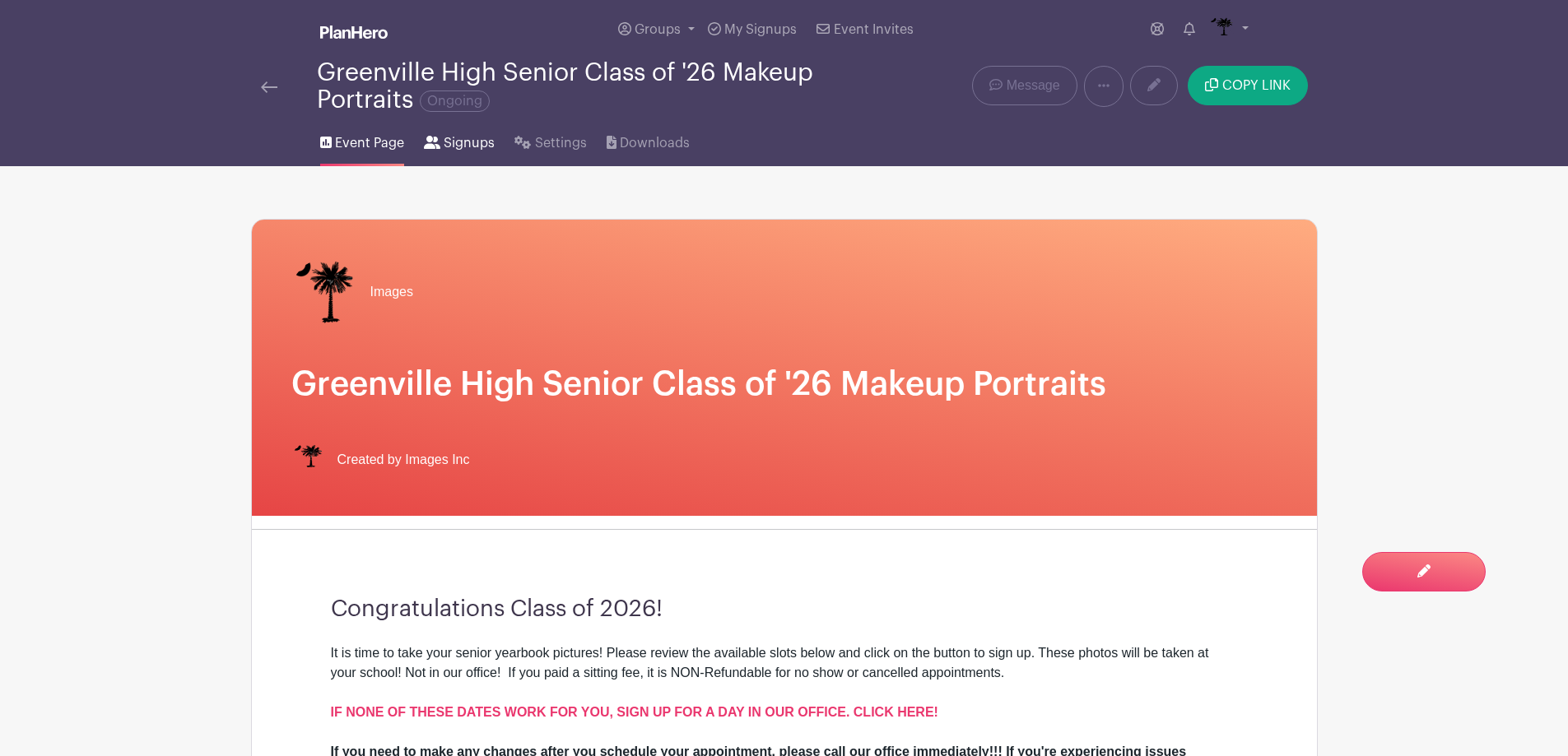
click at [473, 155] on link "Signups" at bounding box center [459, 140] width 71 height 53
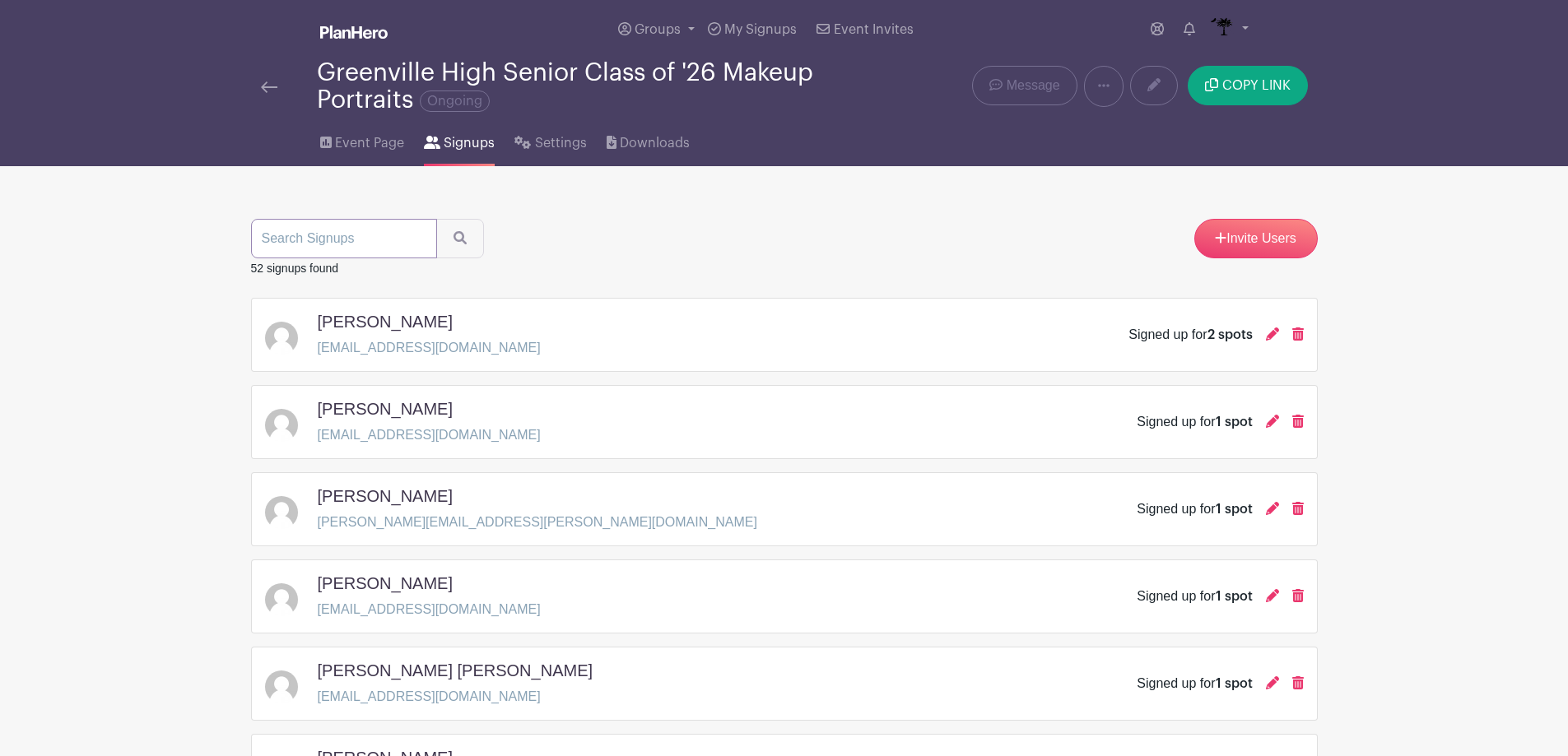
click at [368, 235] on input "search" at bounding box center [344, 239] width 186 height 40
type input "[PERSON_NAME]"
click at [436, 219] on button "submit" at bounding box center [460, 239] width 48 height 40
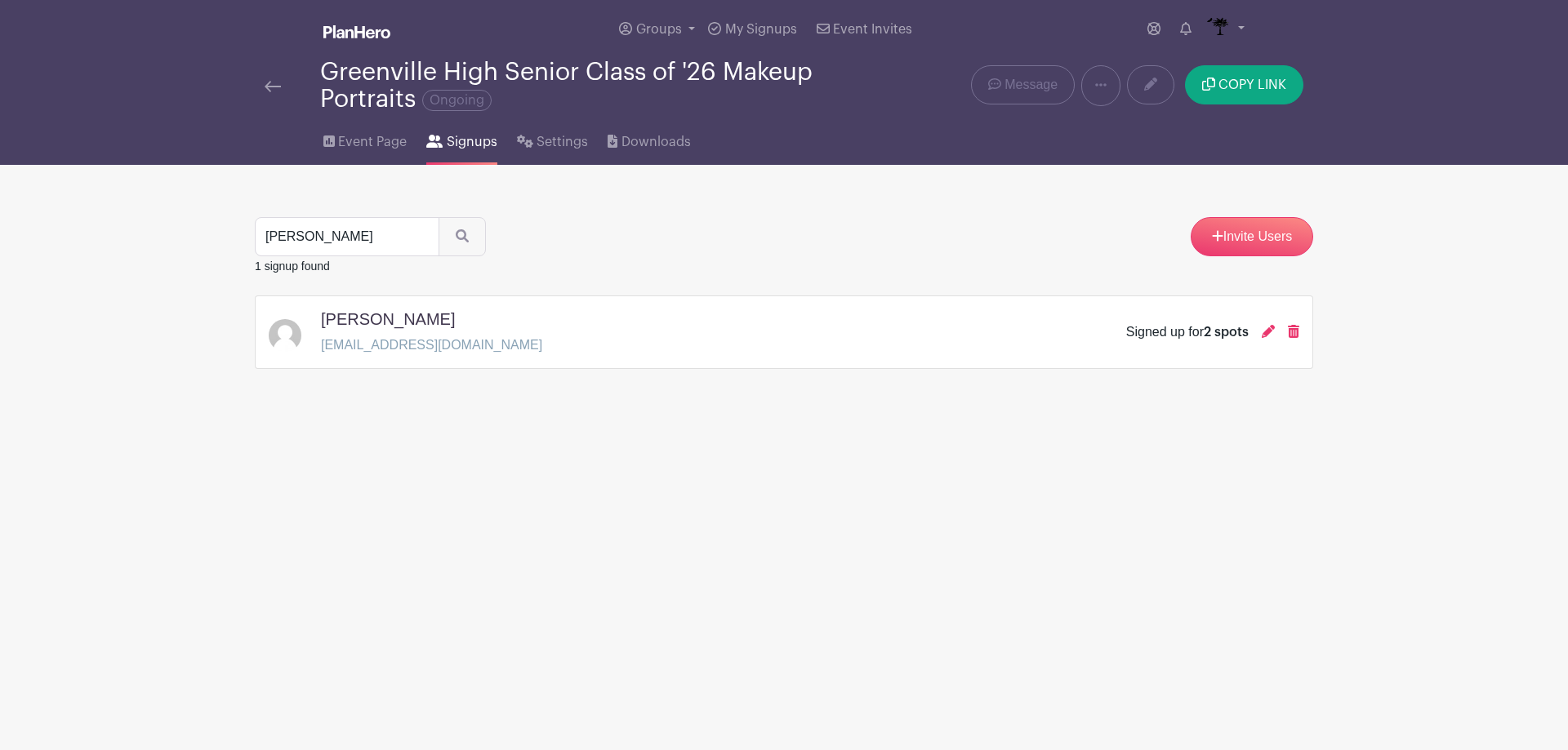
click at [1277, 340] on div "Signed up for 2 spots" at bounding box center [1212, 331] width 173 height 20
click at [1266, 331] on icon at bounding box center [1268, 331] width 13 height 13
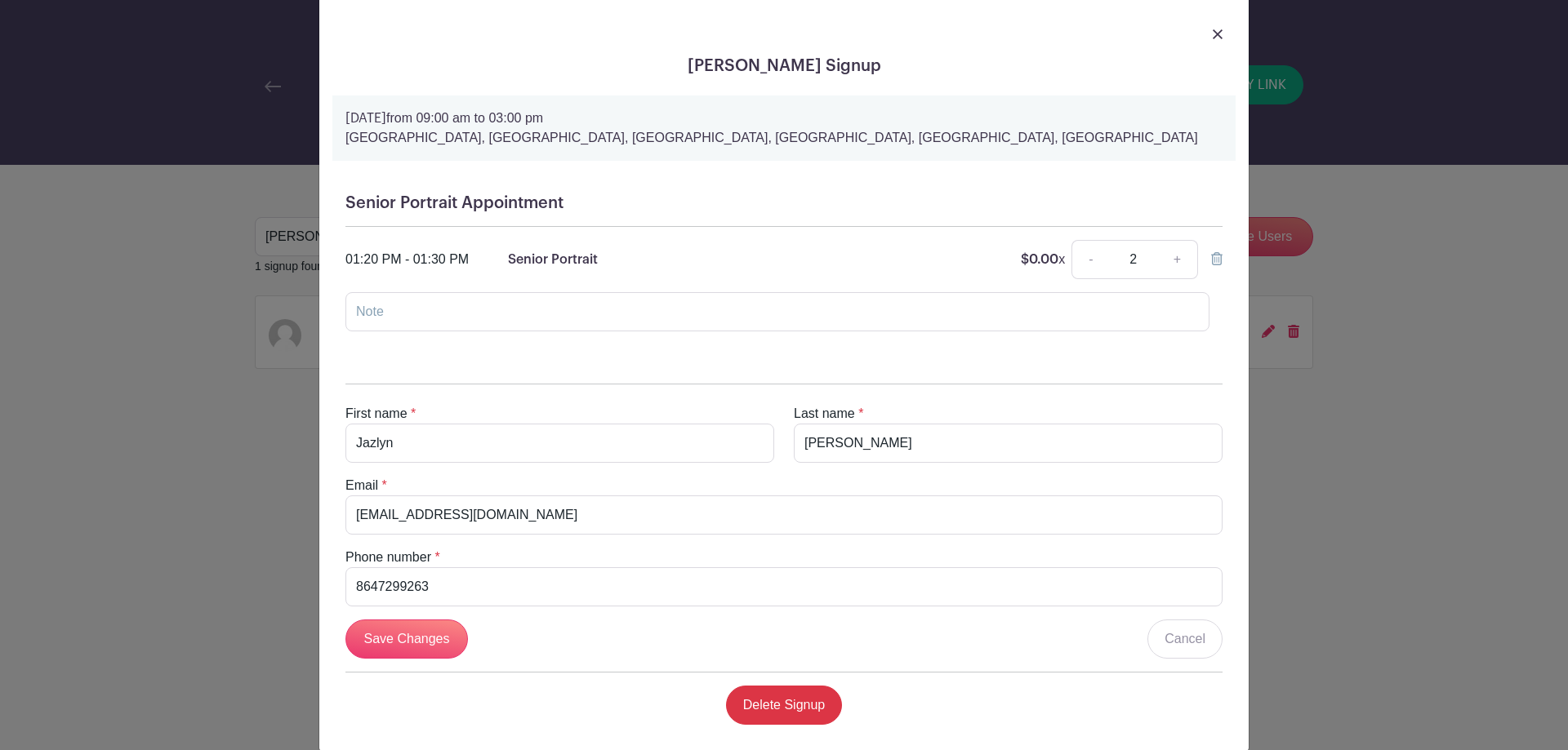
scroll to position [51, 0]
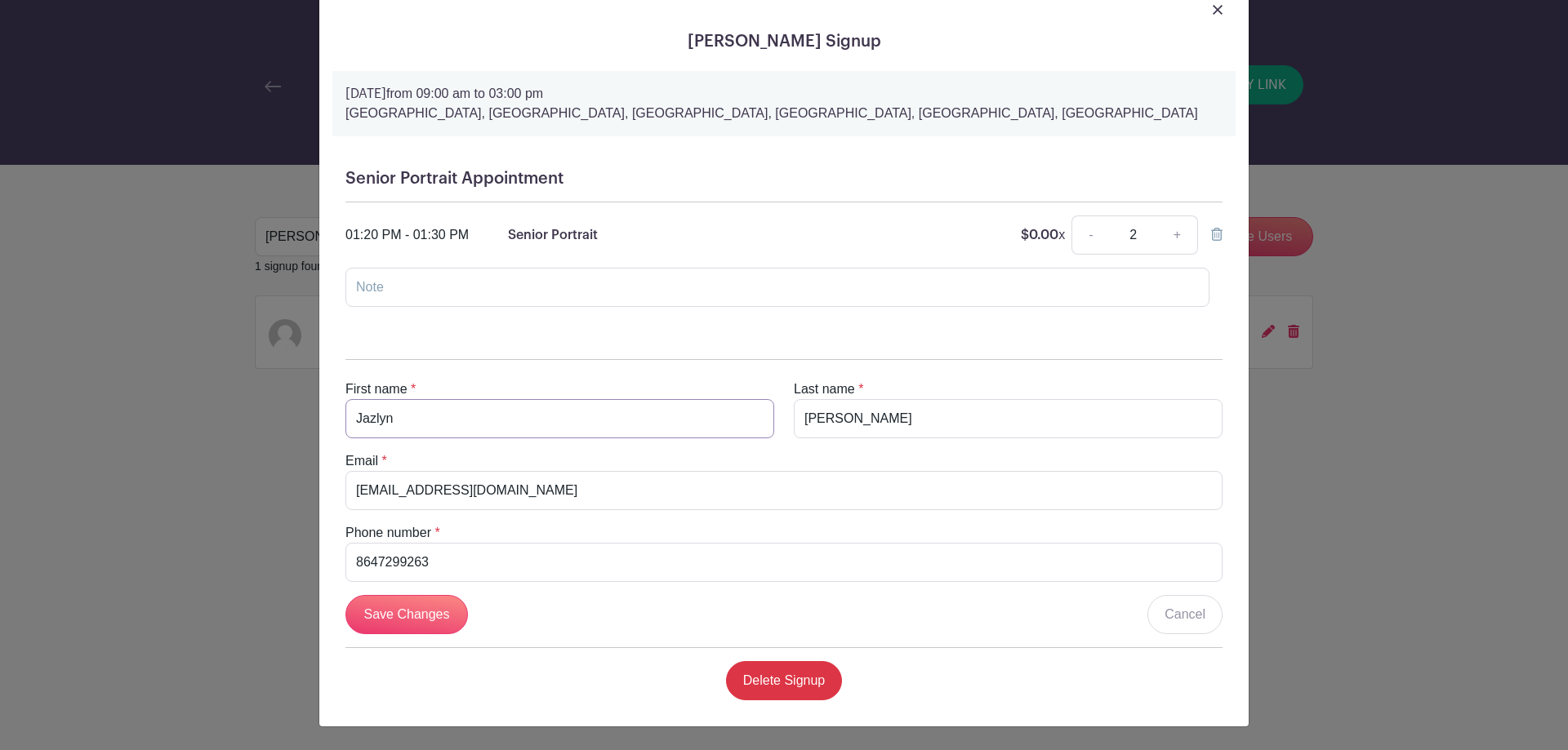
click at [528, 407] on input "Jazlyn" at bounding box center [560, 419] width 429 height 39
type input "[PERSON_NAME] and [PERSON_NAME]"
click at [363, 620] on input "Save Changes" at bounding box center [407, 615] width 123 height 39
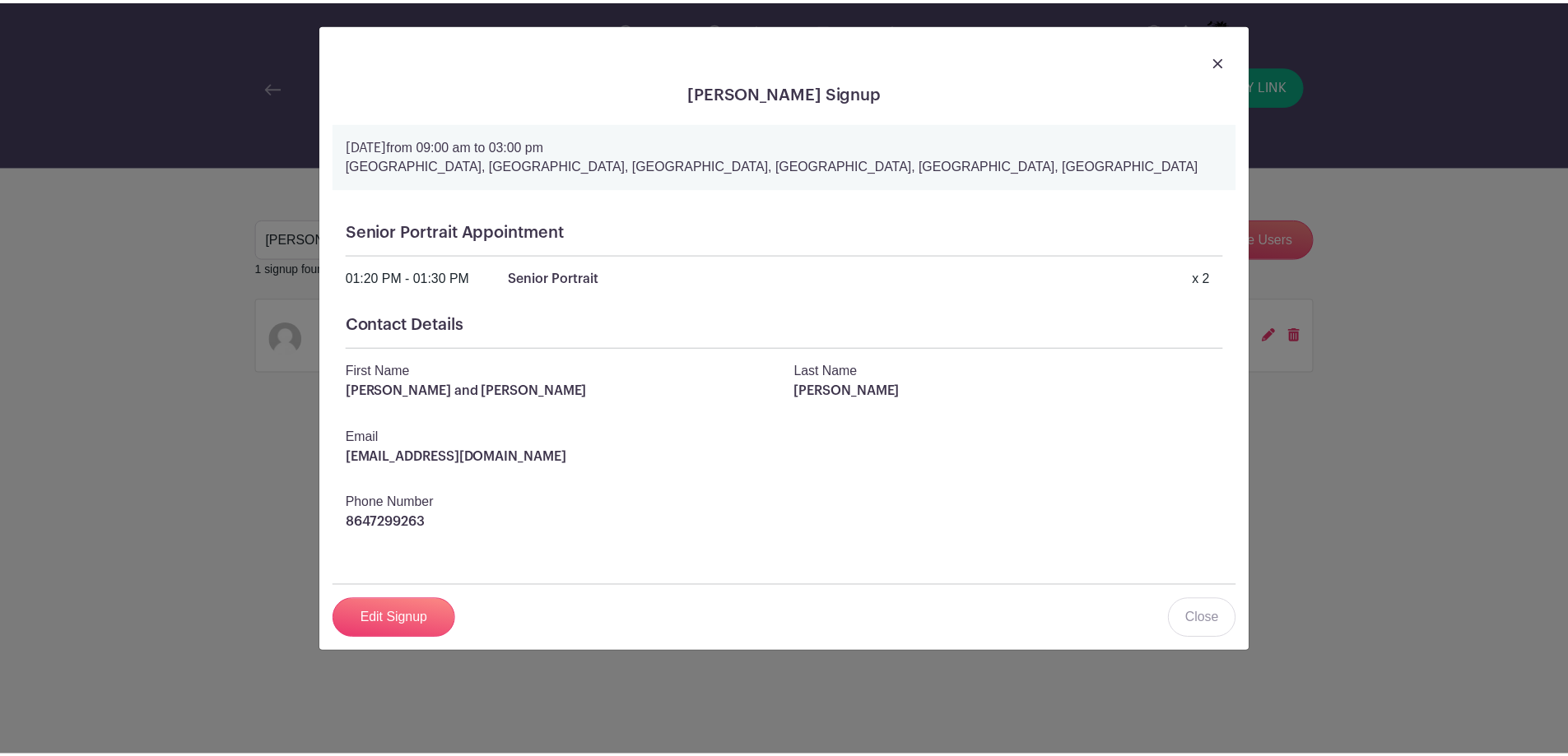
scroll to position [0, 0]
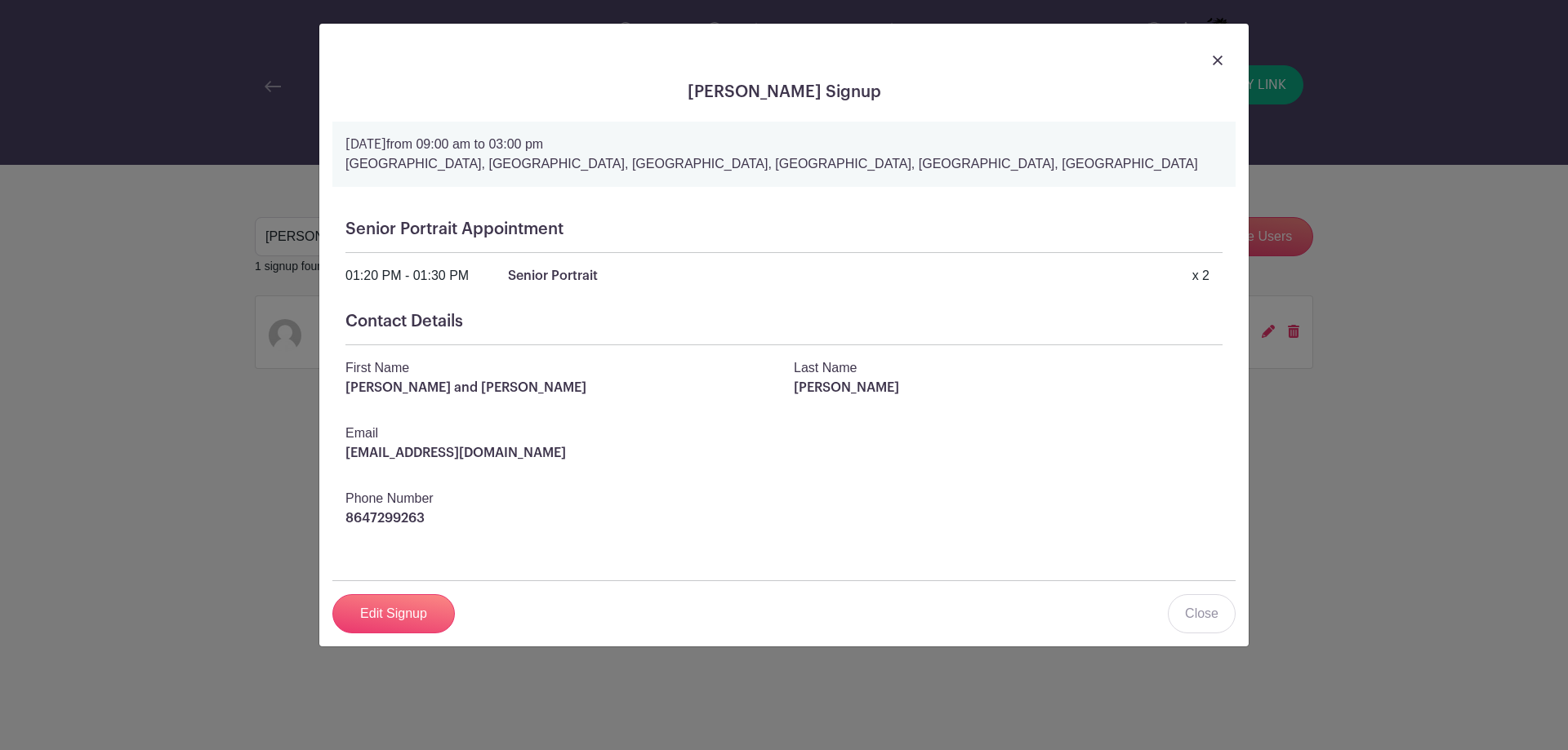
click at [1209, 61] on div at bounding box center [784, 59] width 903 height 46
click at [1217, 54] on link at bounding box center [1218, 59] width 9 height 20
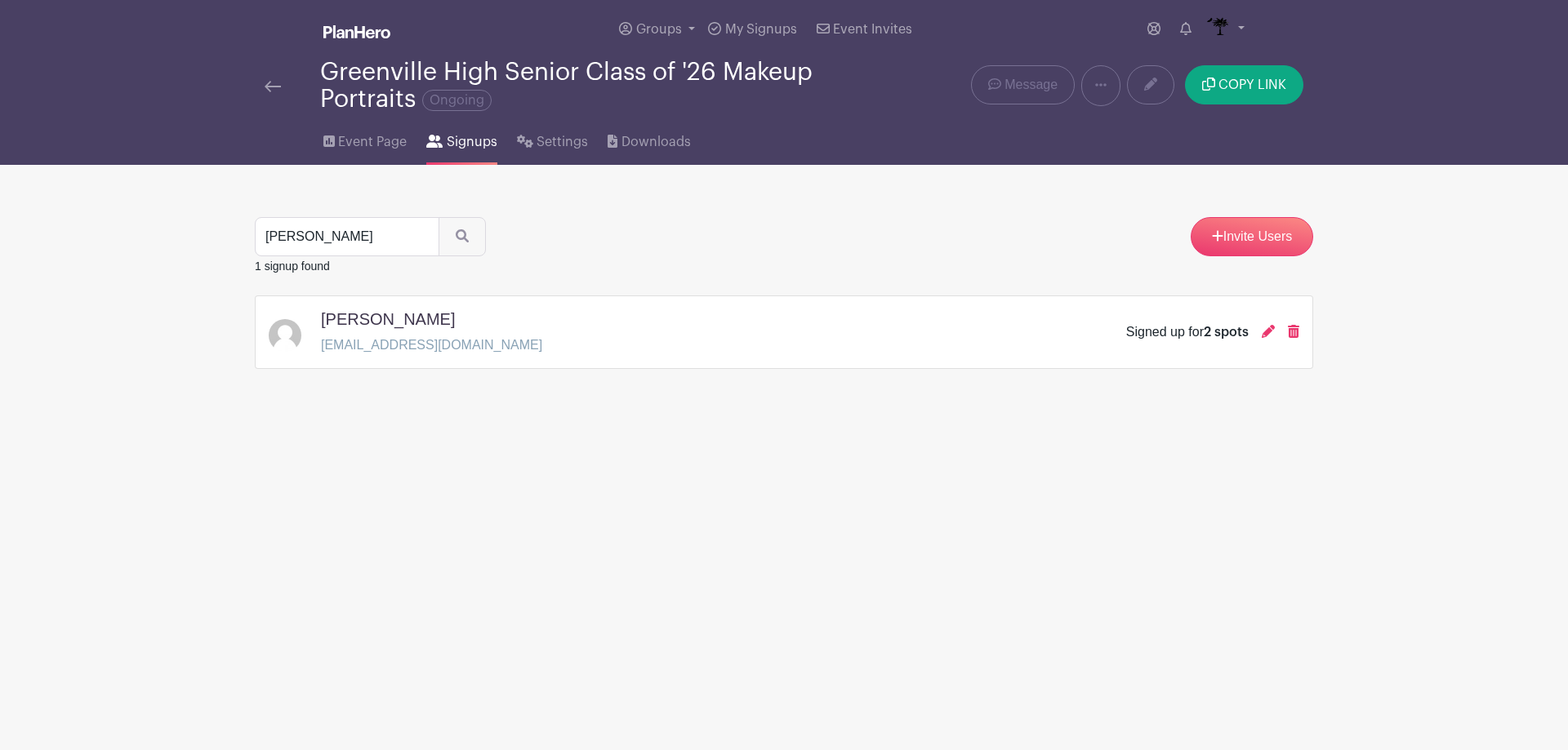
click at [274, 90] on img at bounding box center [273, 86] width 16 height 11
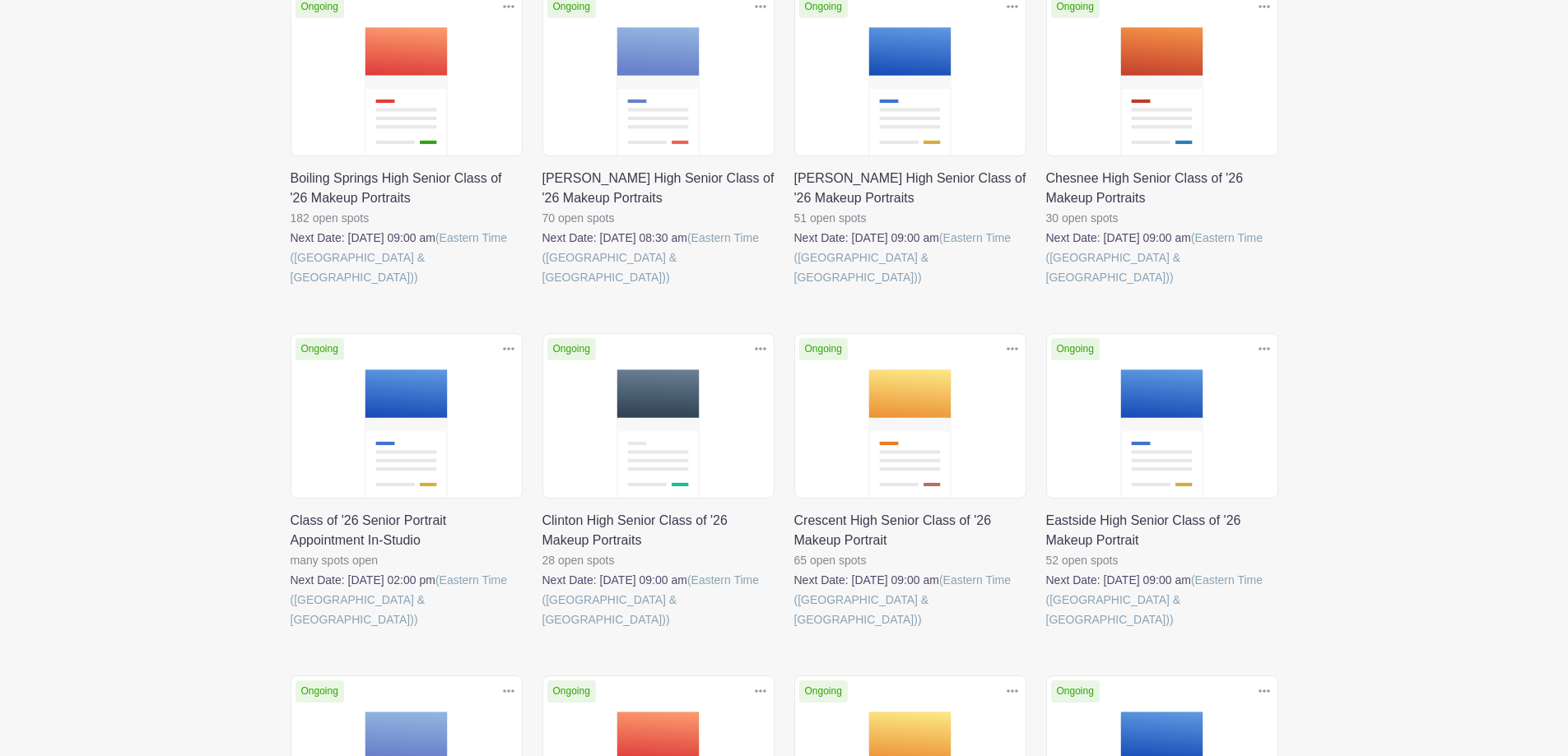
scroll to position [329, 0]
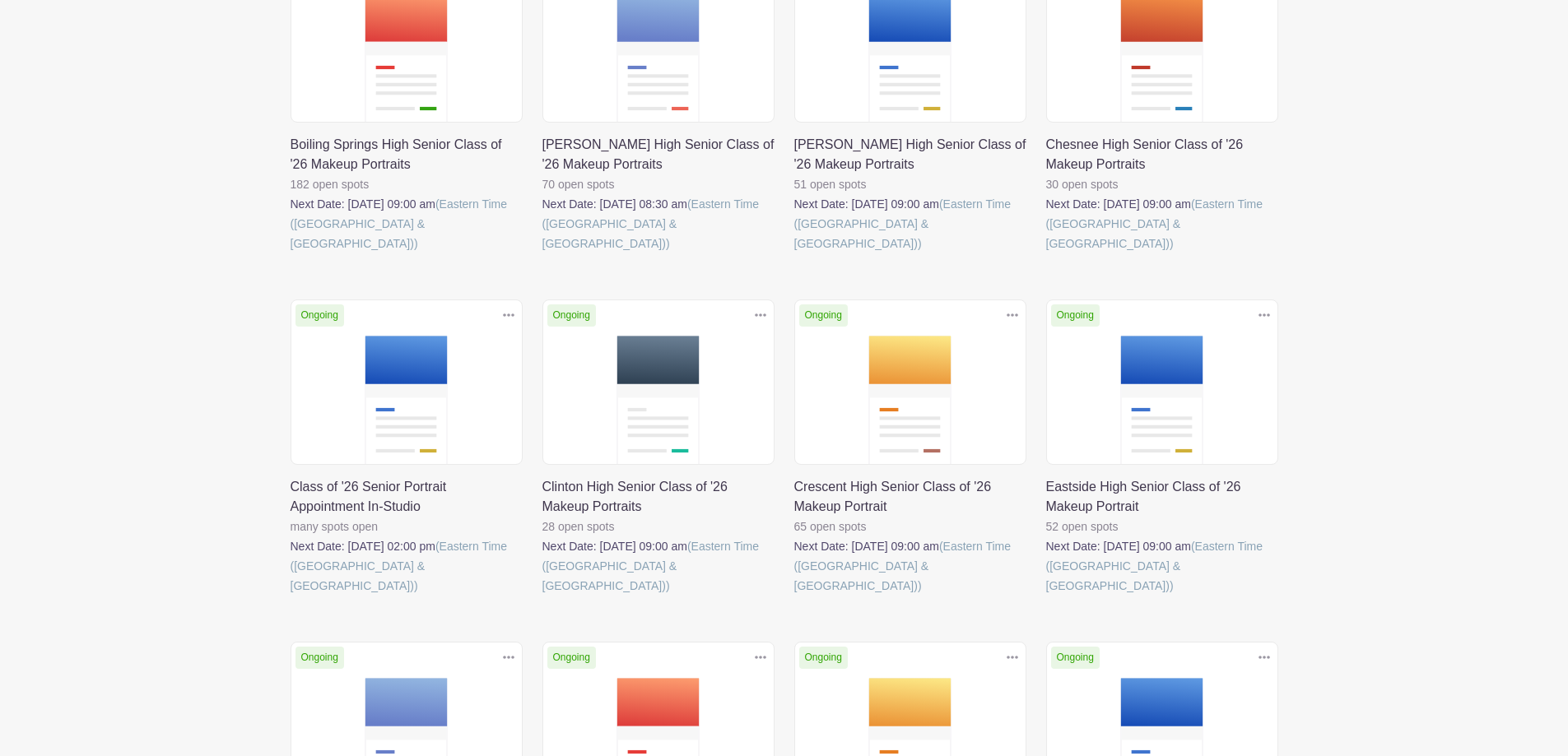
click at [291, 596] on link at bounding box center [291, 596] width 0 height 0
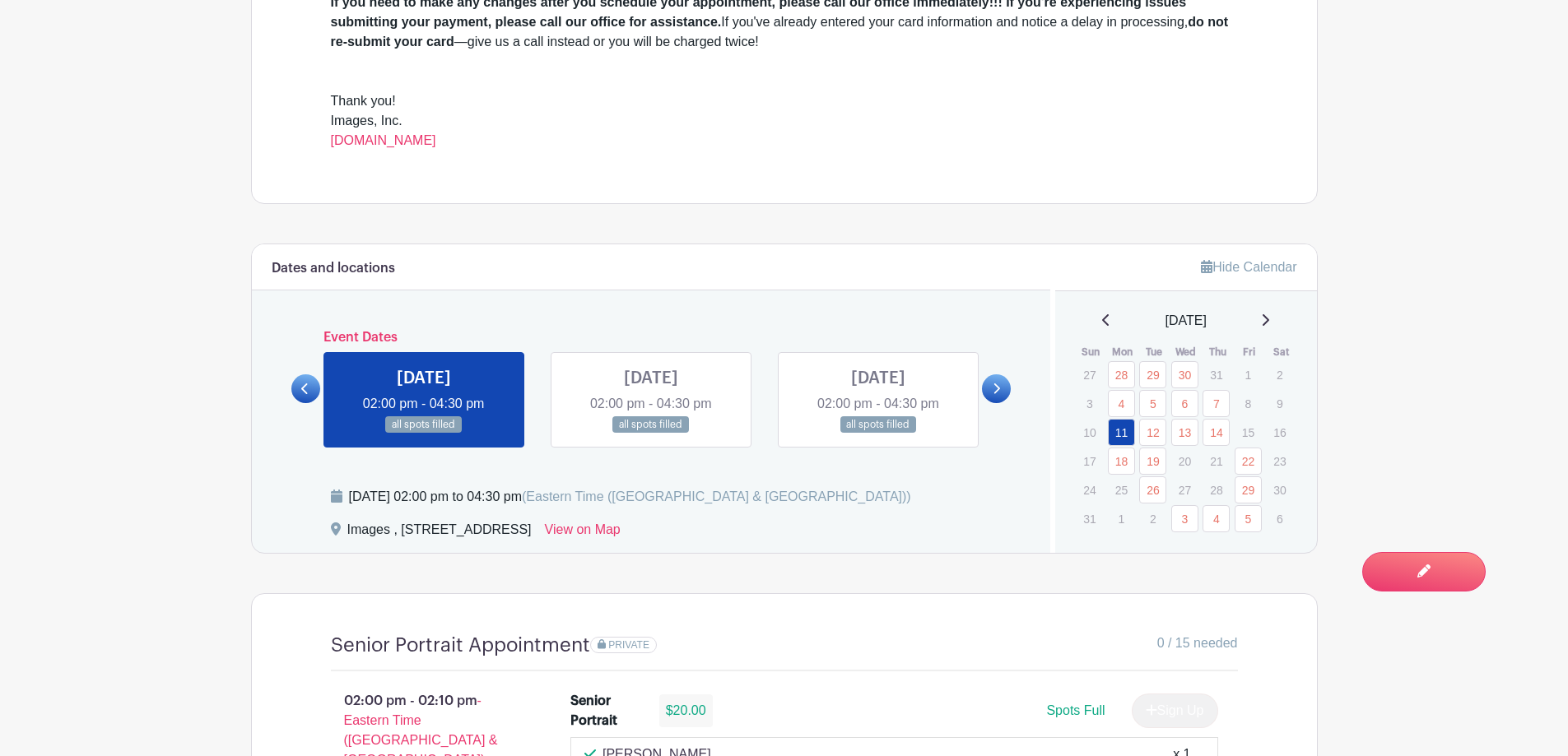
scroll to position [905, 0]
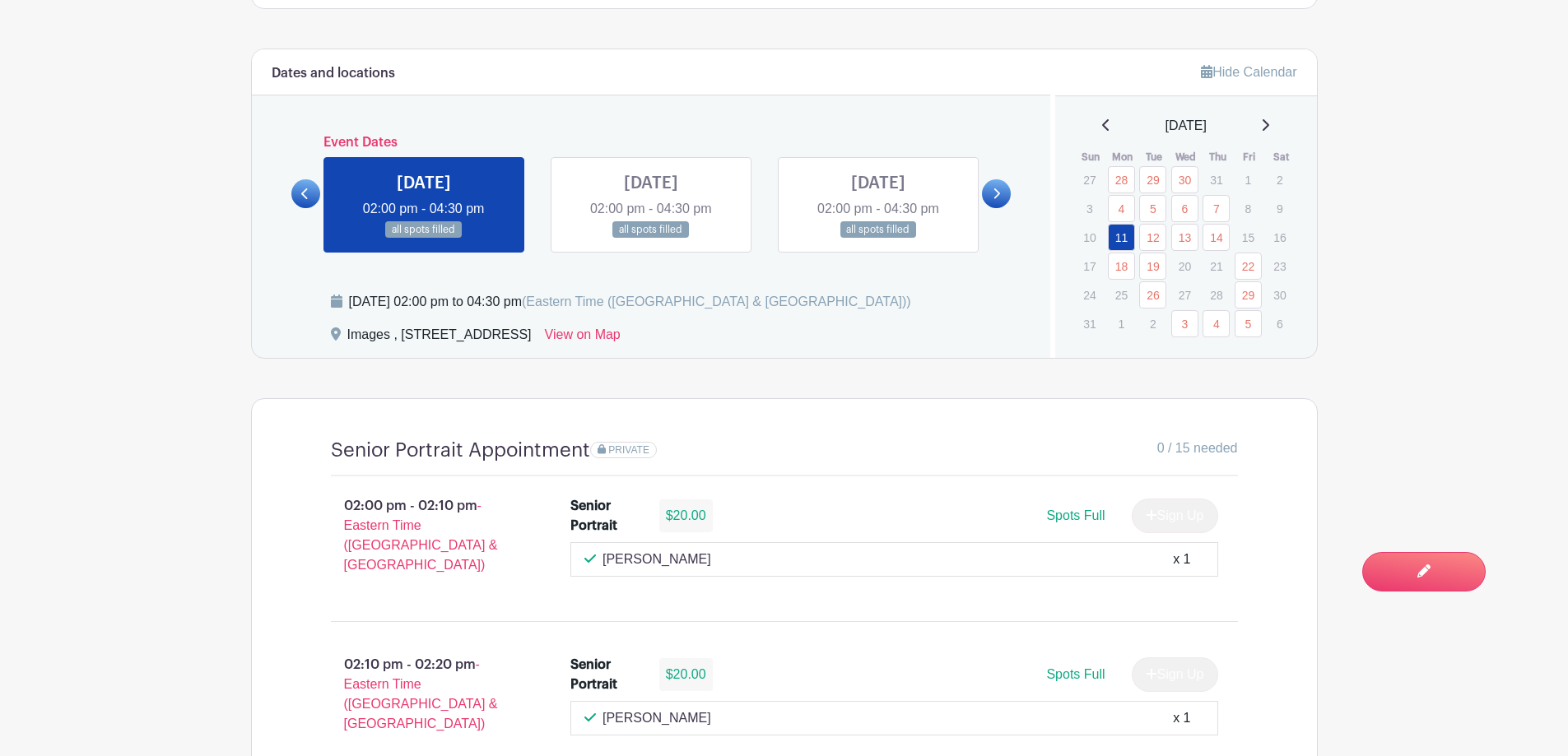
click at [1270, 129] on icon at bounding box center [1266, 125] width 7 height 11
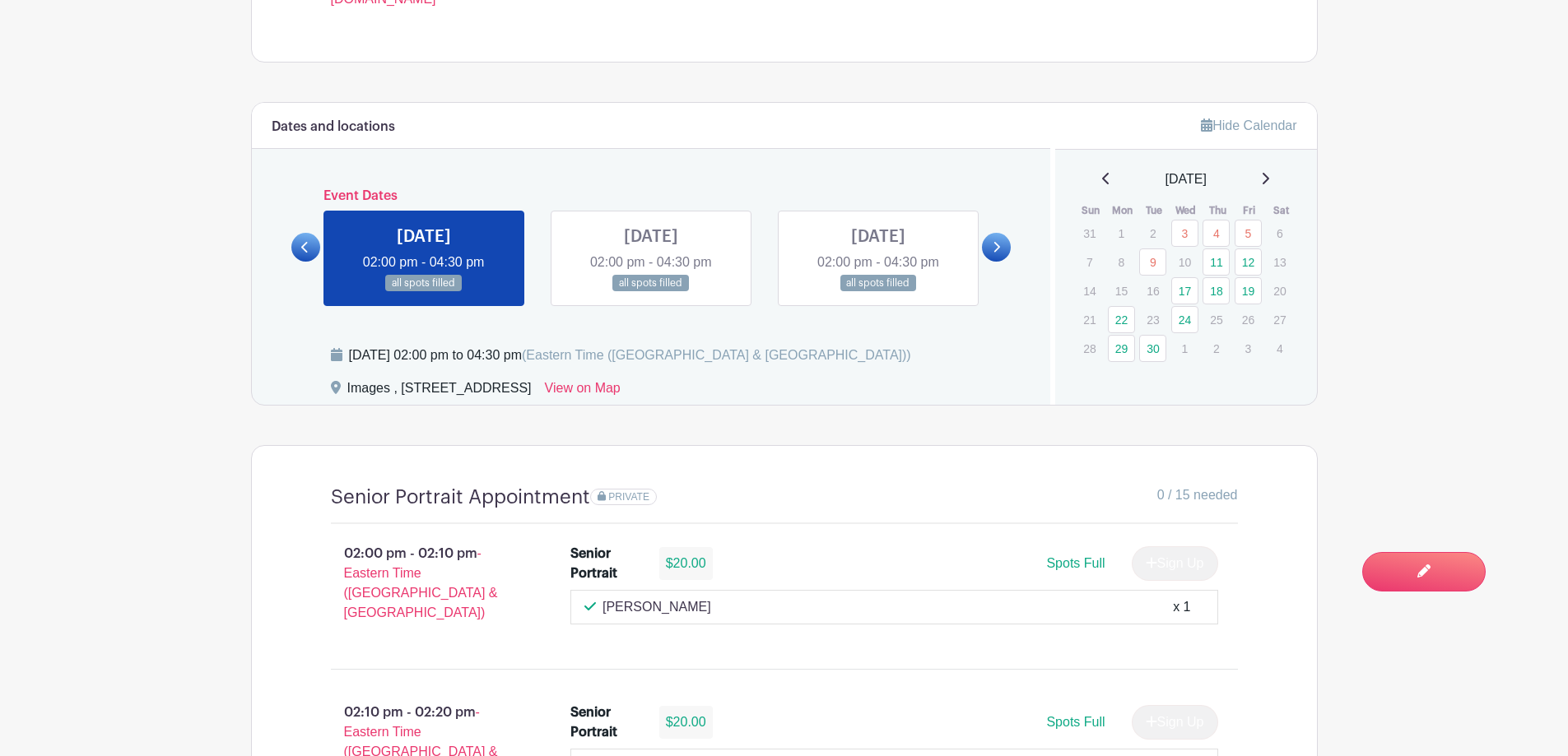
scroll to position [823, 0]
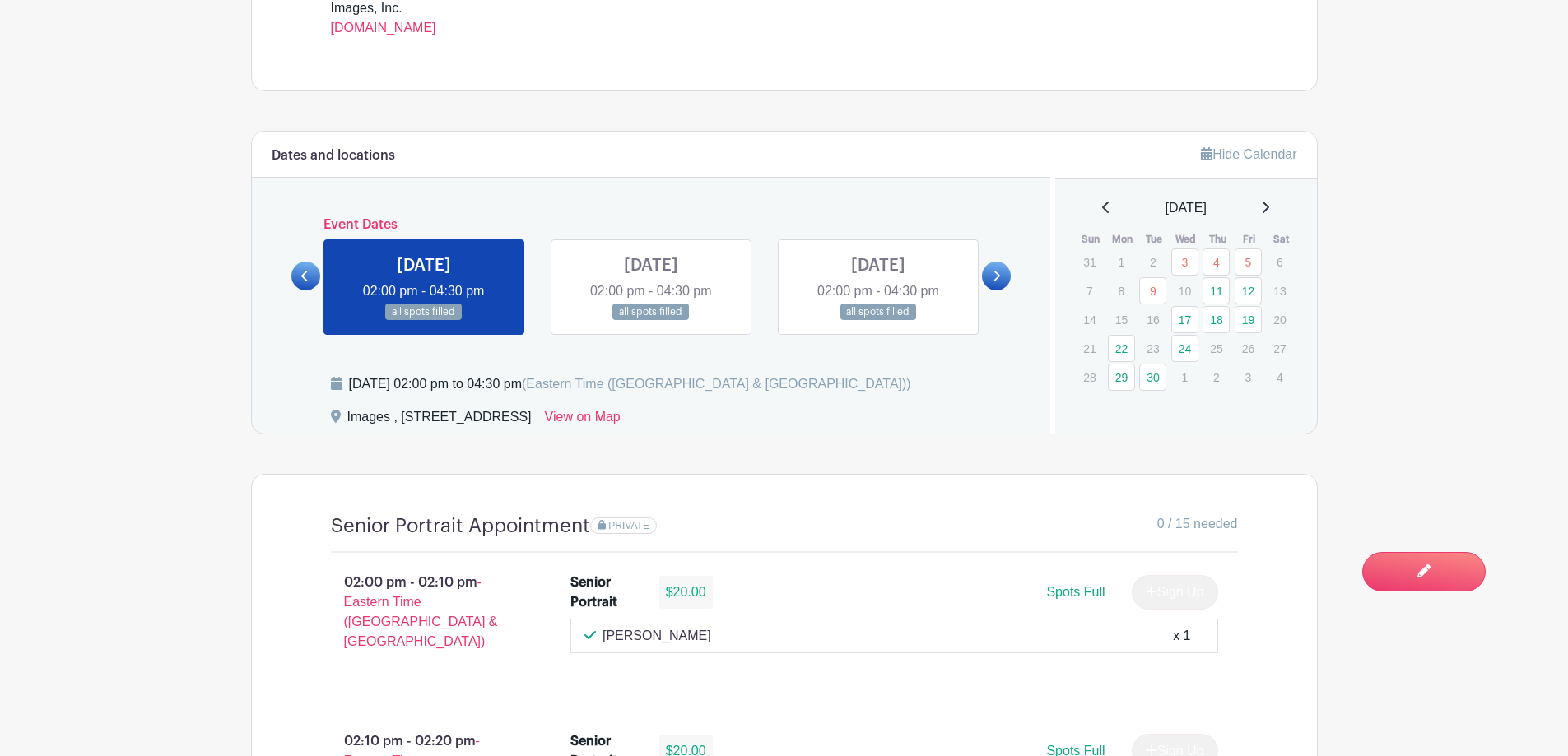
click at [1270, 206] on icon at bounding box center [1265, 208] width 8 height 13
click at [1103, 205] on icon at bounding box center [1105, 208] width 7 height 11
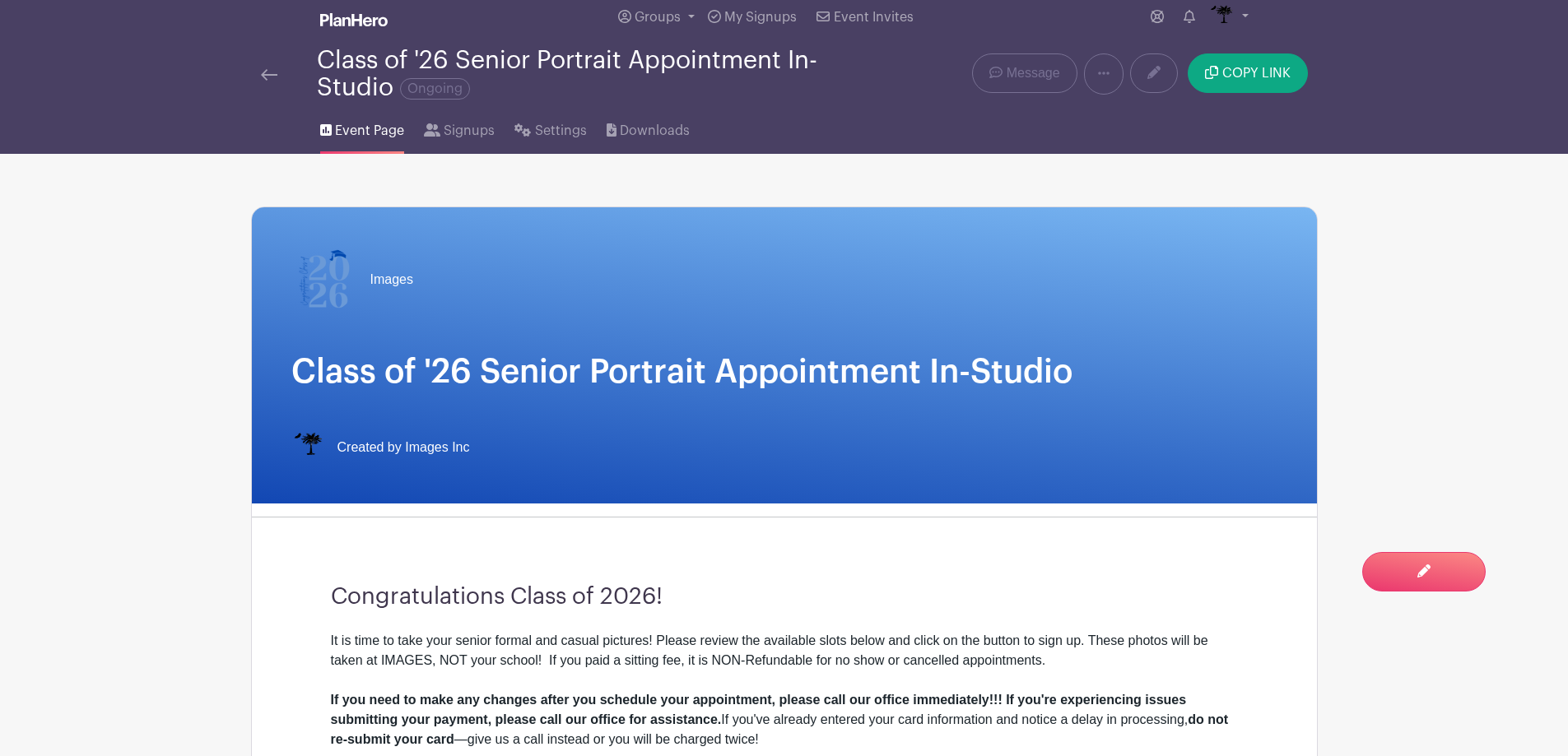
scroll to position [0, 0]
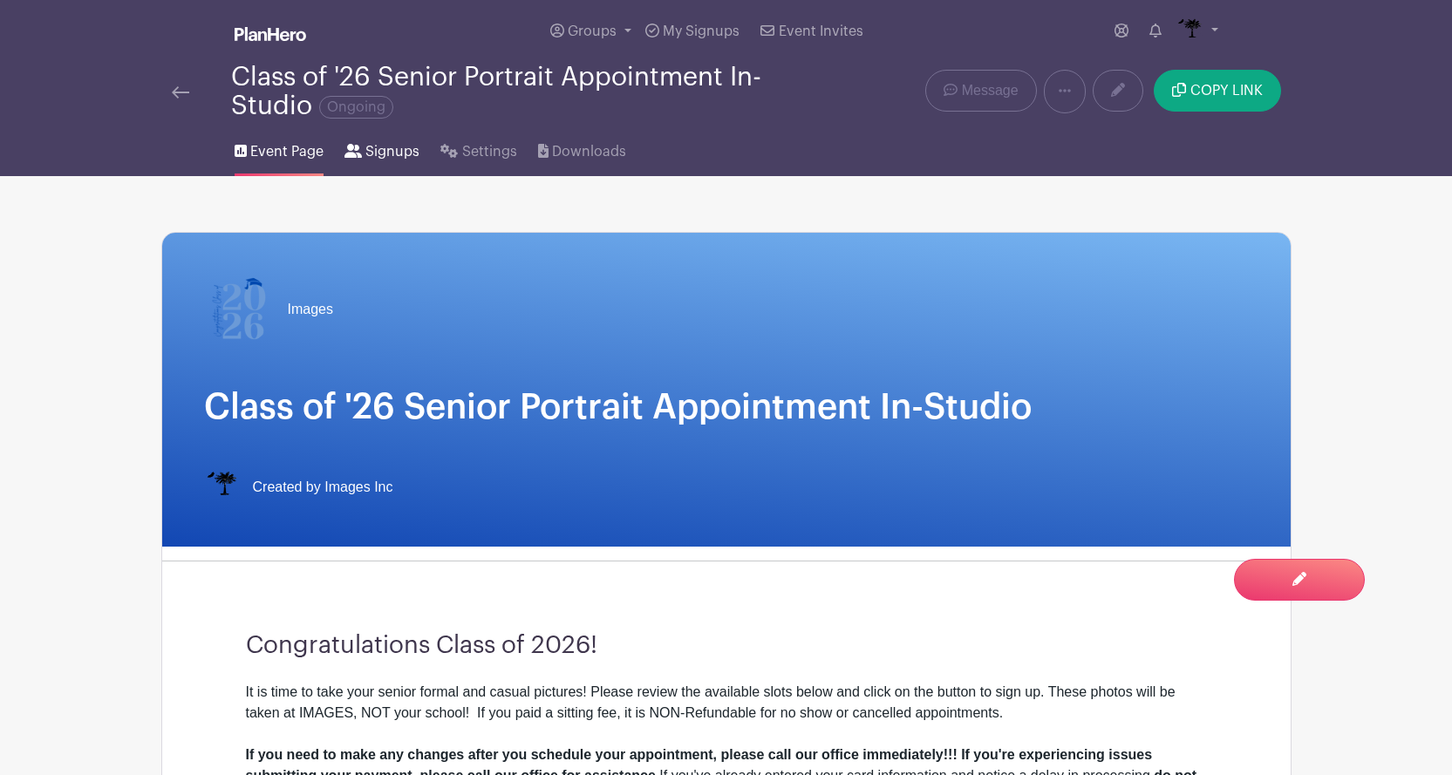
click at [404, 158] on span "Signups" at bounding box center [392, 151] width 54 height 21
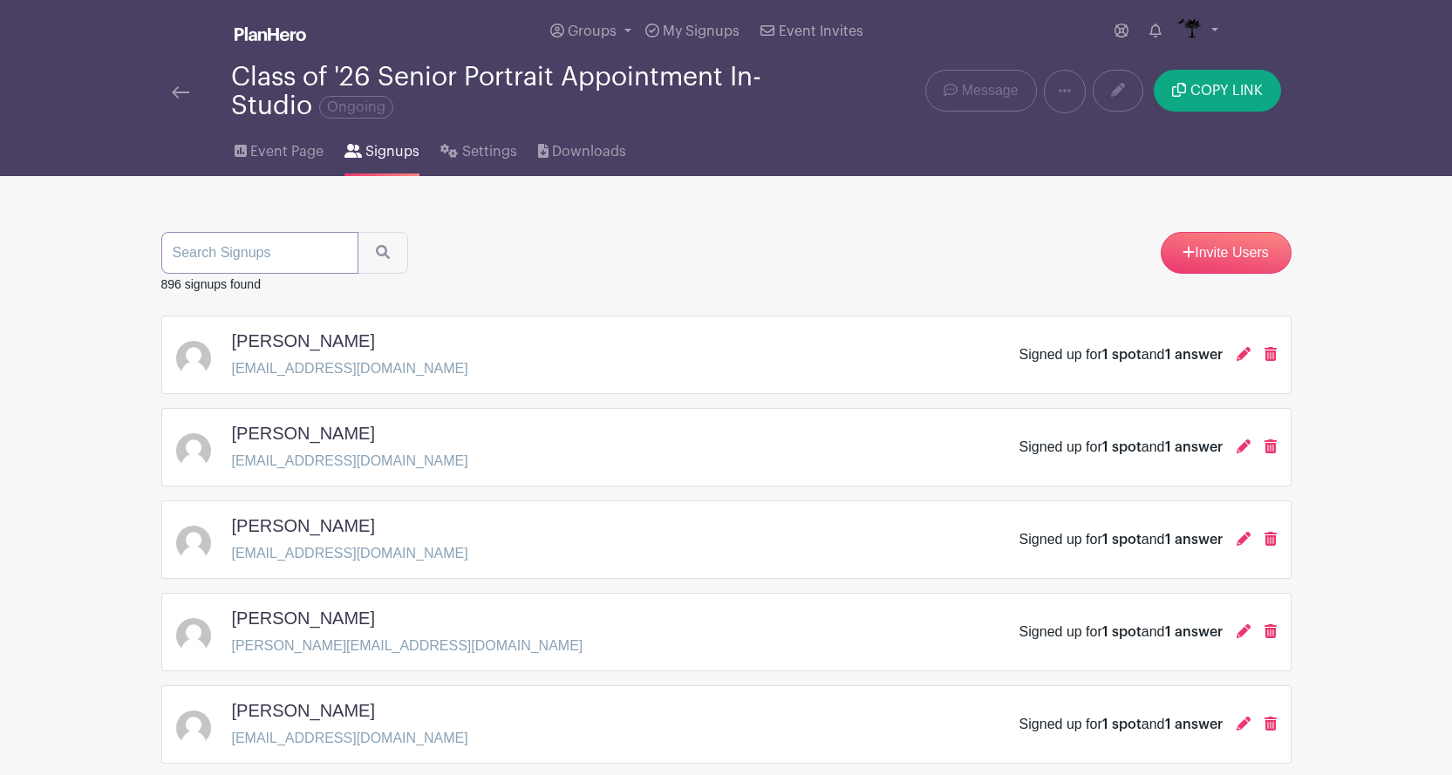
click at [330, 243] on input "search" at bounding box center [259, 253] width 197 height 42
type input "[PERSON_NAME]"
click at [386, 255] on button "submit" at bounding box center [383, 253] width 51 height 42
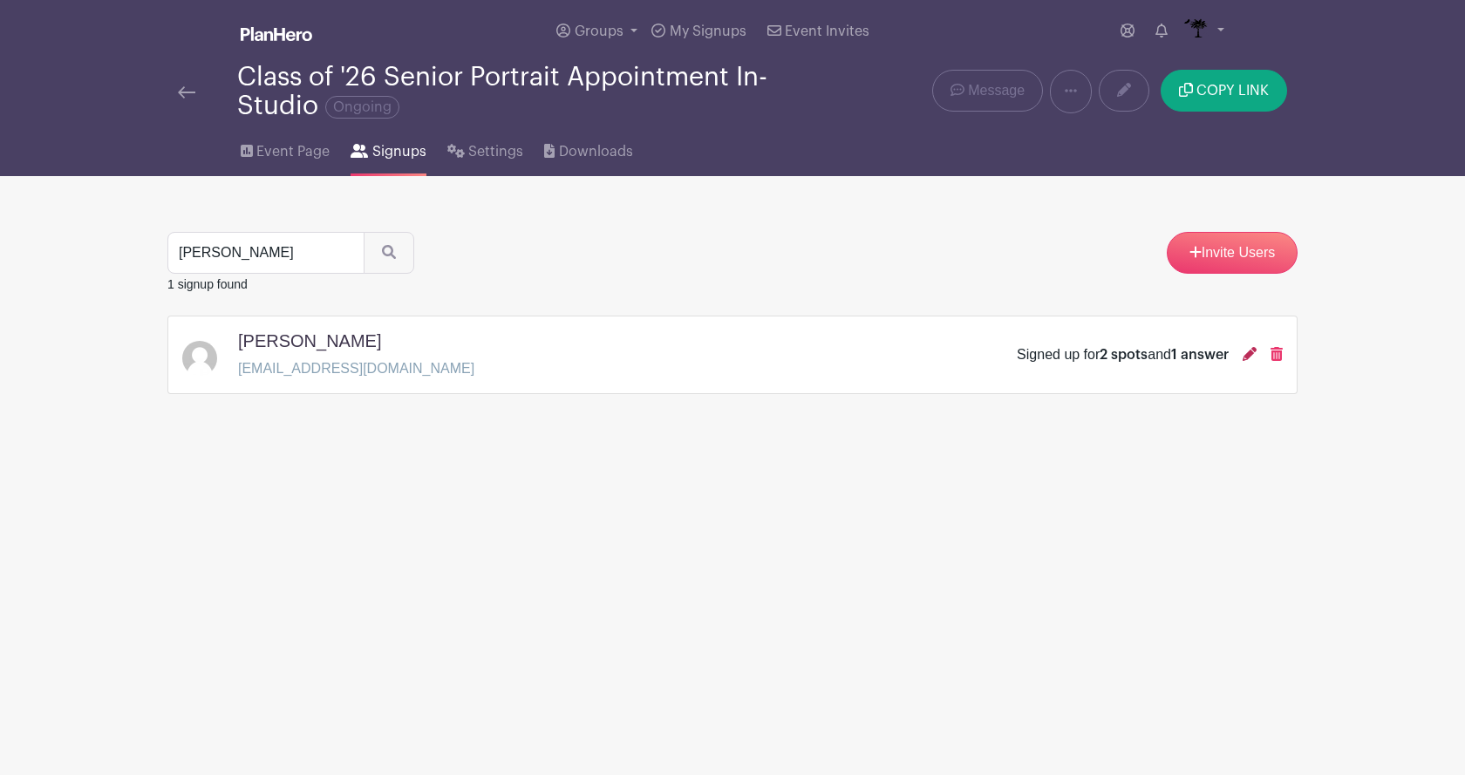
click at [1249, 355] on icon at bounding box center [1250, 354] width 14 height 14
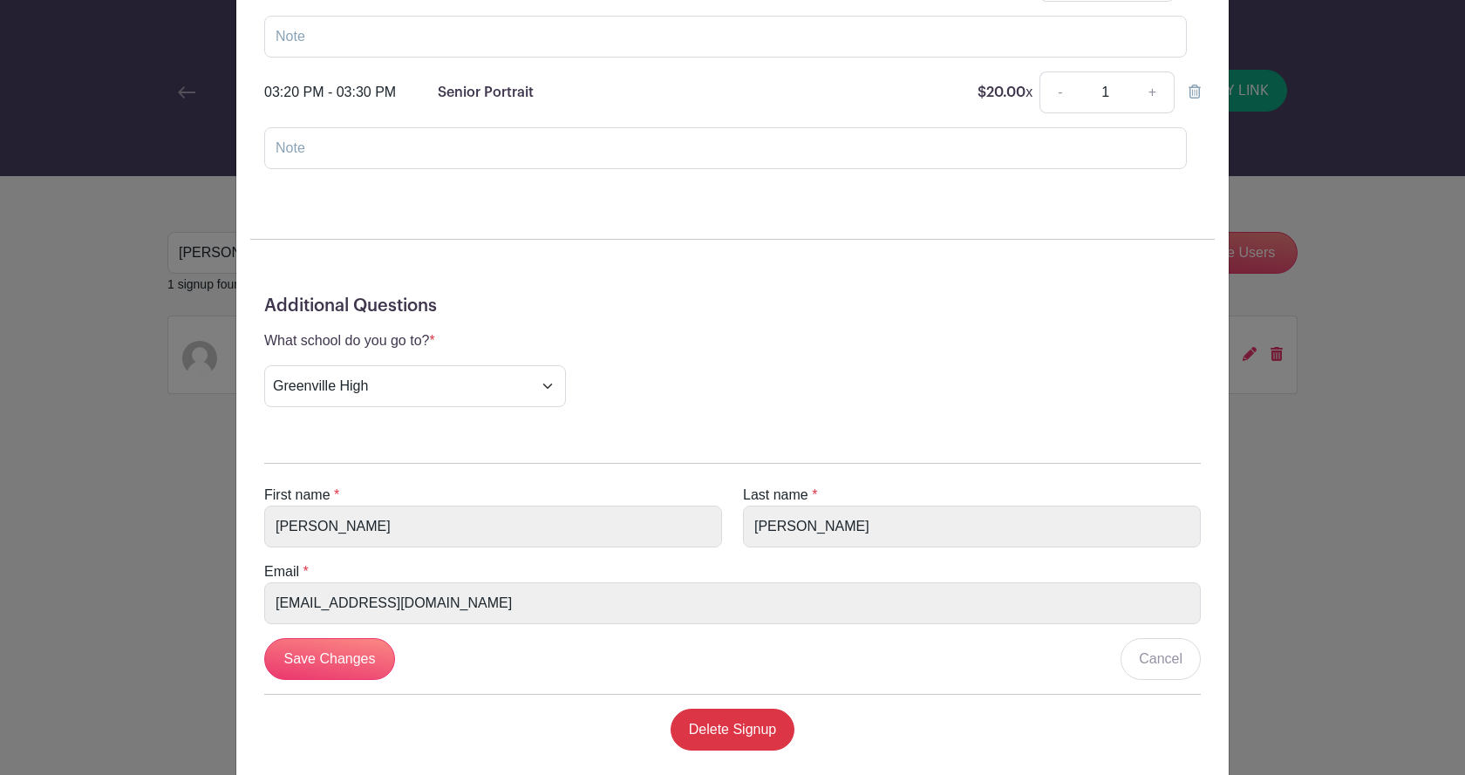
scroll to position [353, 0]
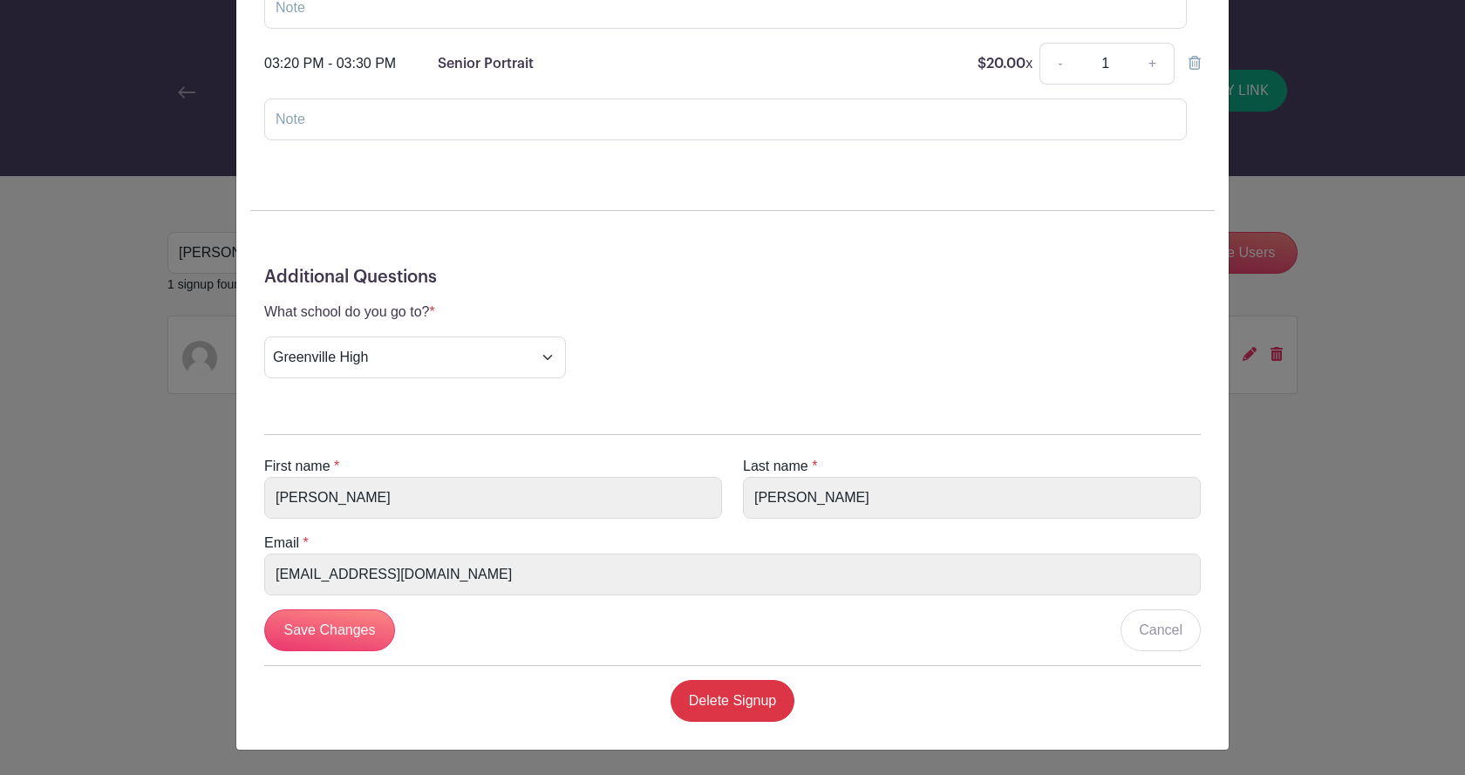
click at [261, 597] on div "First name * Mariam Last name * Sloan Email * mariamsloan@gmail.com Save Change…" at bounding box center [732, 571] width 964 height 330
click at [324, 623] on input "Save Changes" at bounding box center [329, 631] width 131 height 42
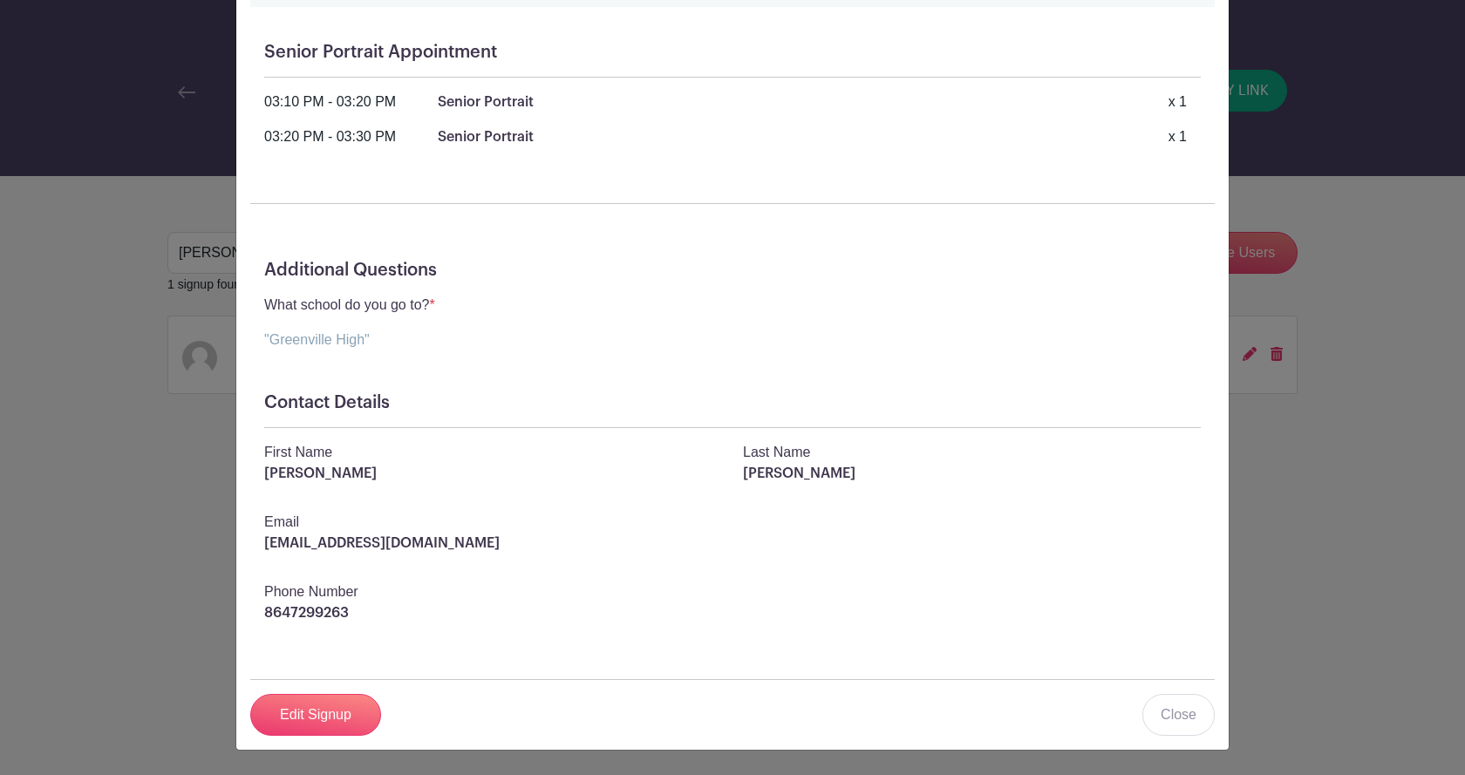
scroll to position [193, 0]
drag, startPoint x: 353, startPoint y: 611, endPoint x: 252, endPoint y: 616, distance: 101.3
click at [254, 616] on div "Phone Number 8647299263" at bounding box center [732, 610] width 957 height 56
copy p "8647299263"
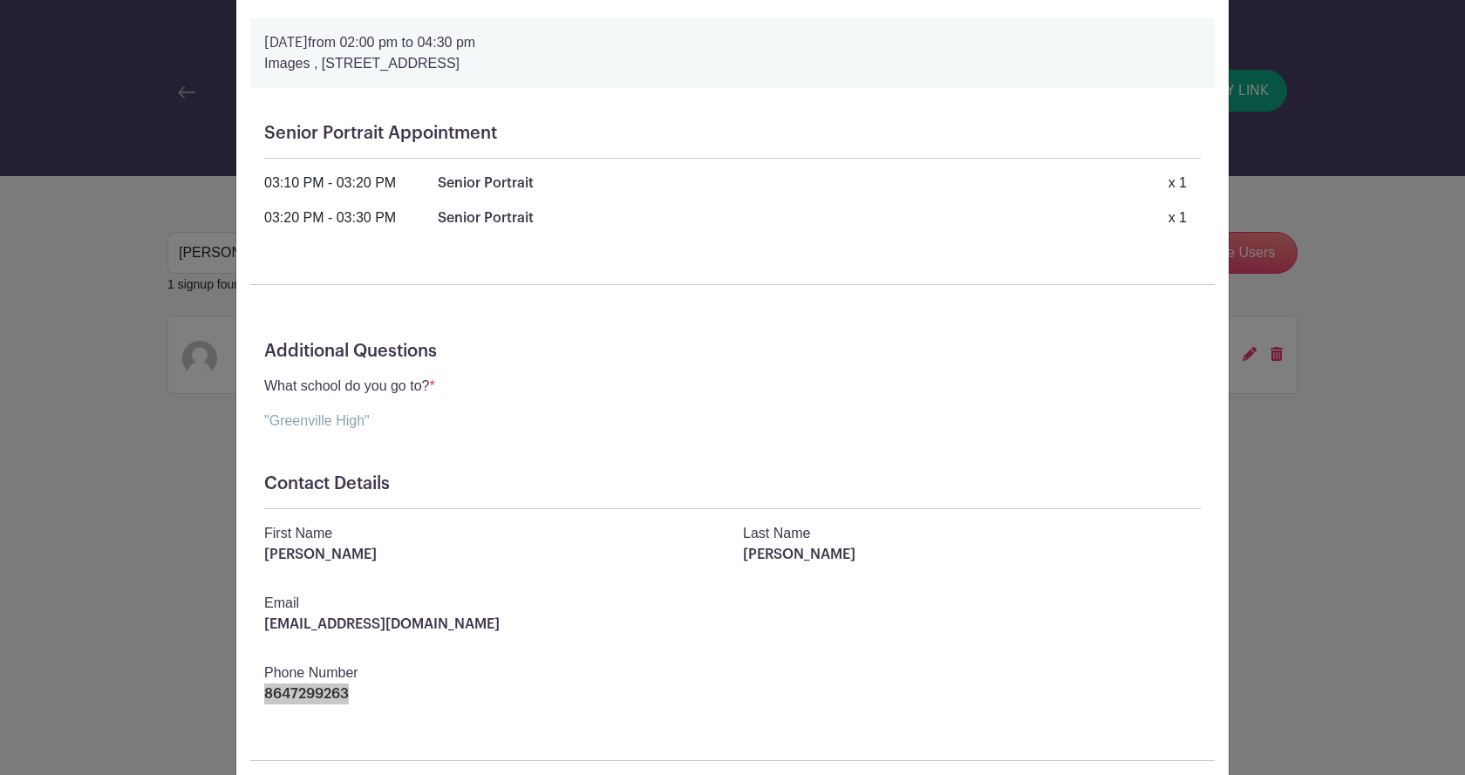
scroll to position [0, 0]
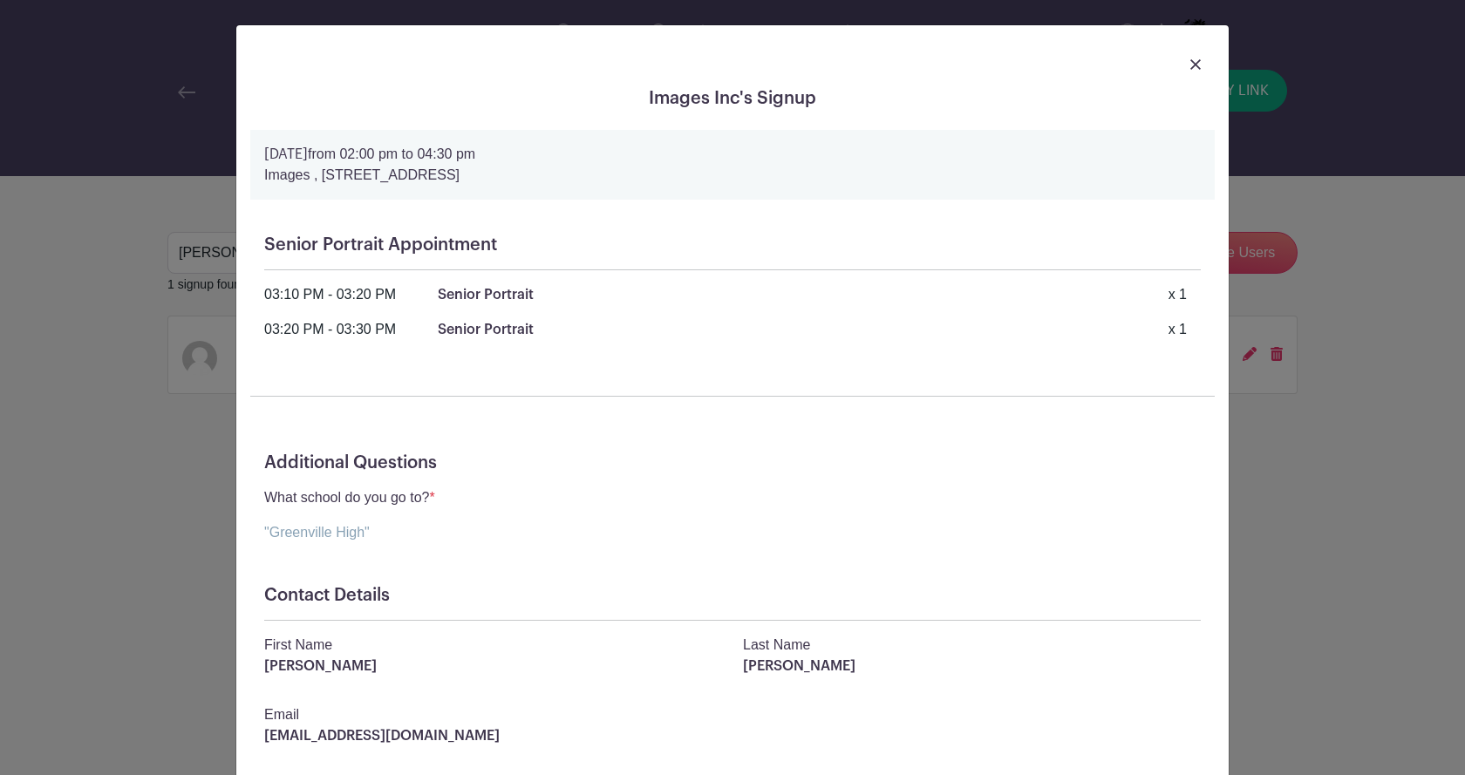
click at [1190, 60] on img at bounding box center [1195, 64] width 10 height 10
